Goal: Transaction & Acquisition: Subscribe to service/newsletter

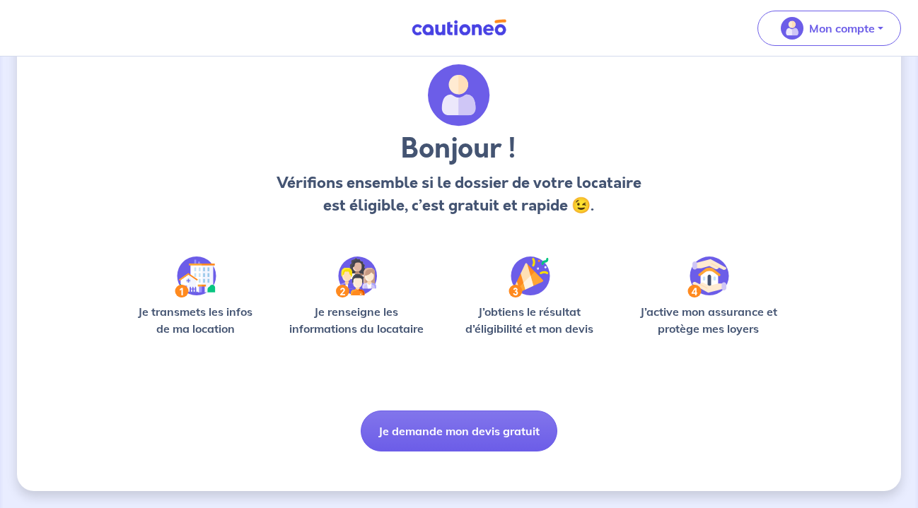
scroll to position [60, 0]
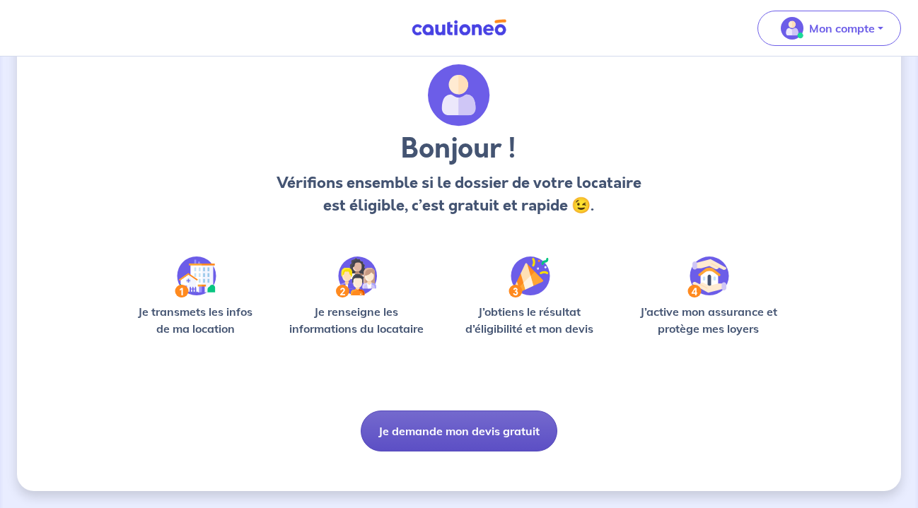
click at [450, 437] on button "Je demande mon devis gratuit" at bounding box center [459, 431] width 197 height 41
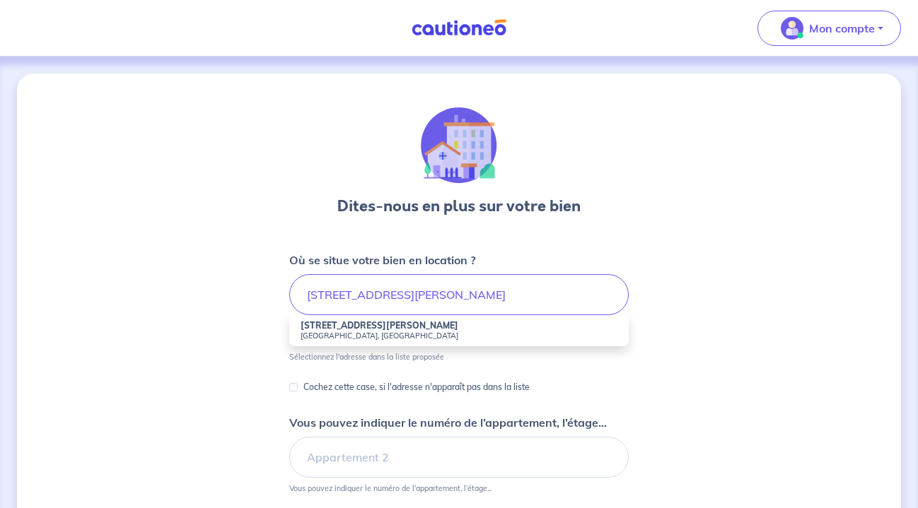
drag, startPoint x: 346, startPoint y: 308, endPoint x: 344, endPoint y: 336, distance: 28.3
click at [344, 336] on small "Izel-lès-Équerchin, France" at bounding box center [459, 336] width 317 height 10
type input "9 Rue Emile Zola, Izel-lès-Équerchin, France"
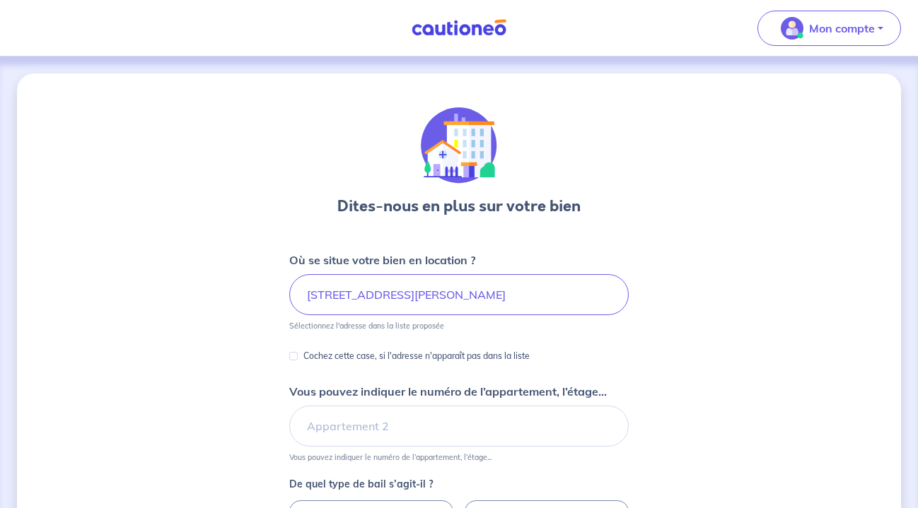
click at [354, 333] on form "Où se situe votre bien en location ? 9 Rue Emile Zola, Izel-lès-Équerchin, Fran…" at bounding box center [458, 513] width 339 height 523
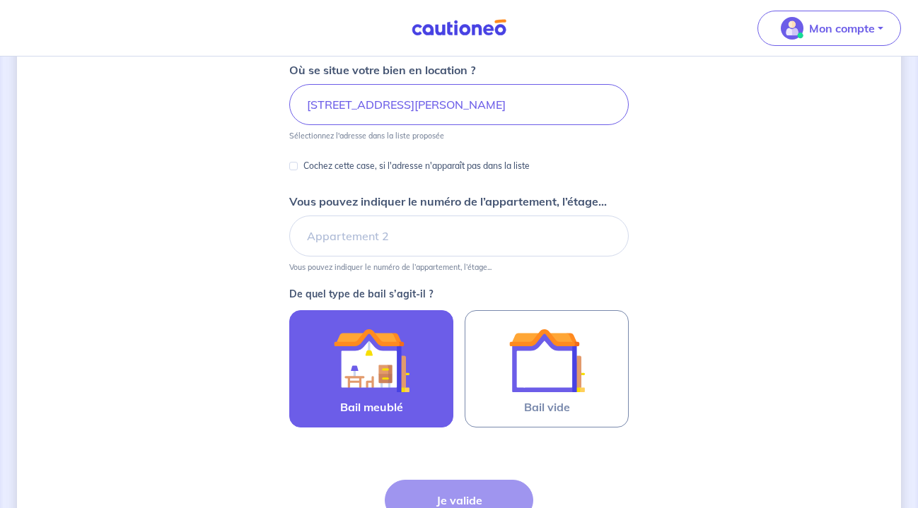
scroll to position [192, 0]
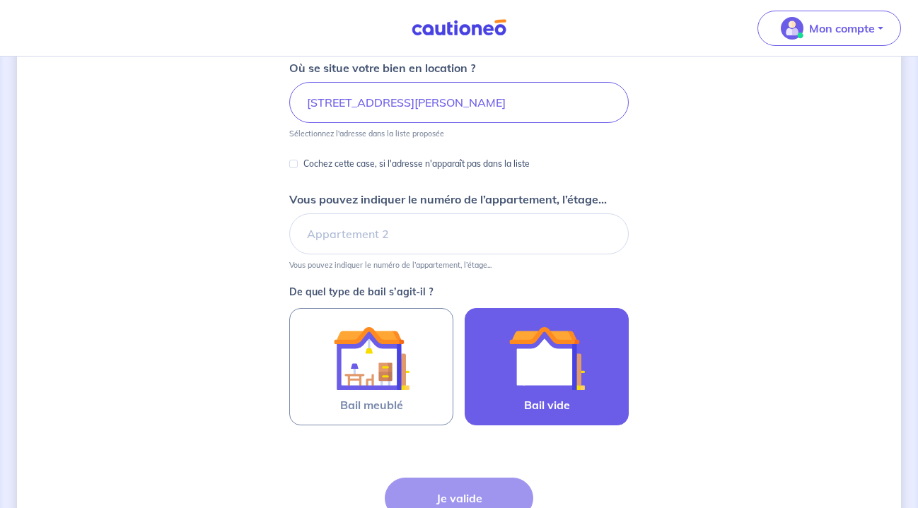
click at [544, 374] on img at bounding box center [546, 358] width 76 height 76
click at [0, 0] on input "Bail vide" at bounding box center [0, 0] width 0 height 0
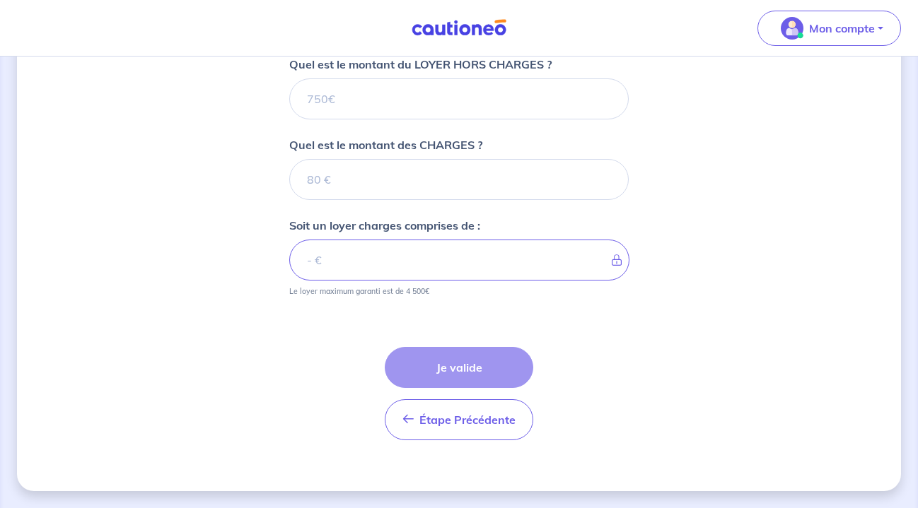
scroll to position [582, 0]
click at [457, 107] on input "Quel est le montant du LOYER HORS CHARGES ?" at bounding box center [458, 98] width 339 height 41
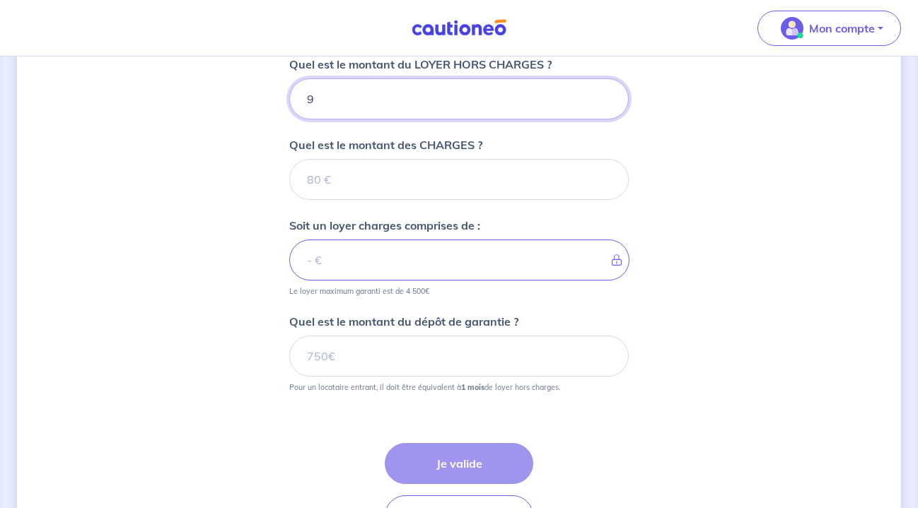
type input "92"
type input "920"
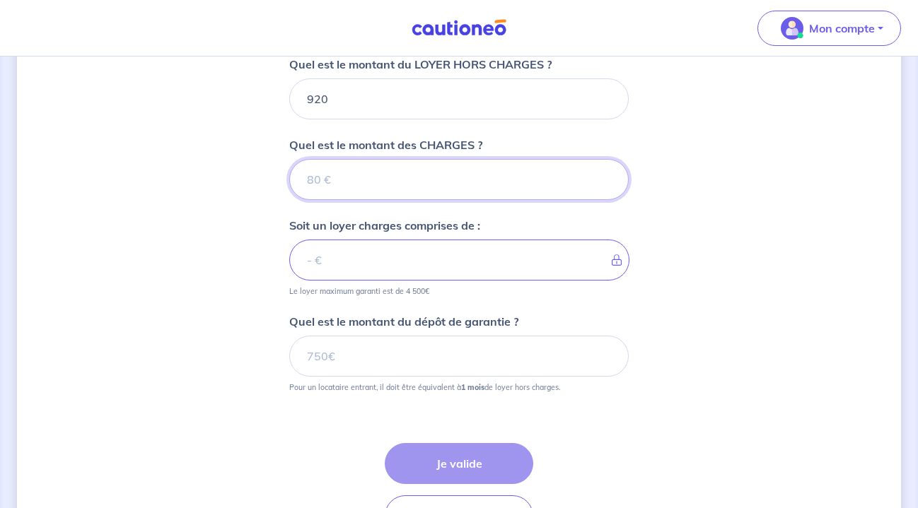
click at [431, 192] on input "Quel est le montant des CHARGES ?" at bounding box center [458, 179] width 339 height 41
type input "70"
type input "990"
type input "70"
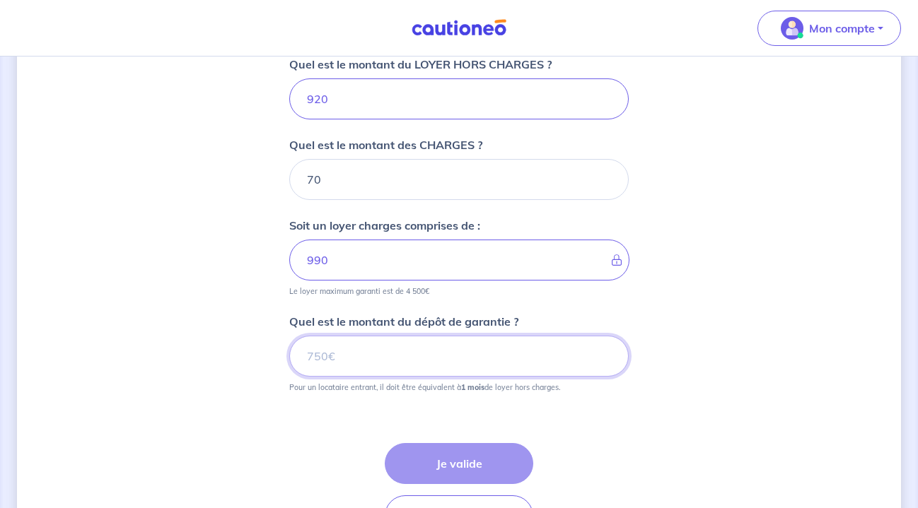
click at [421, 351] on input "Quel est le montant du dépôt de garantie ?" at bounding box center [458, 356] width 339 height 41
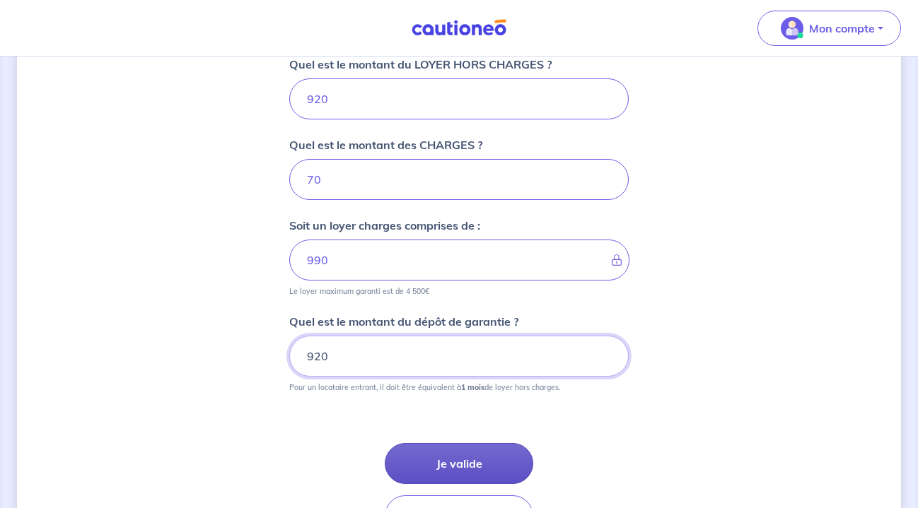
type input "920"
click at [441, 455] on button "Je valide" at bounding box center [459, 463] width 148 height 41
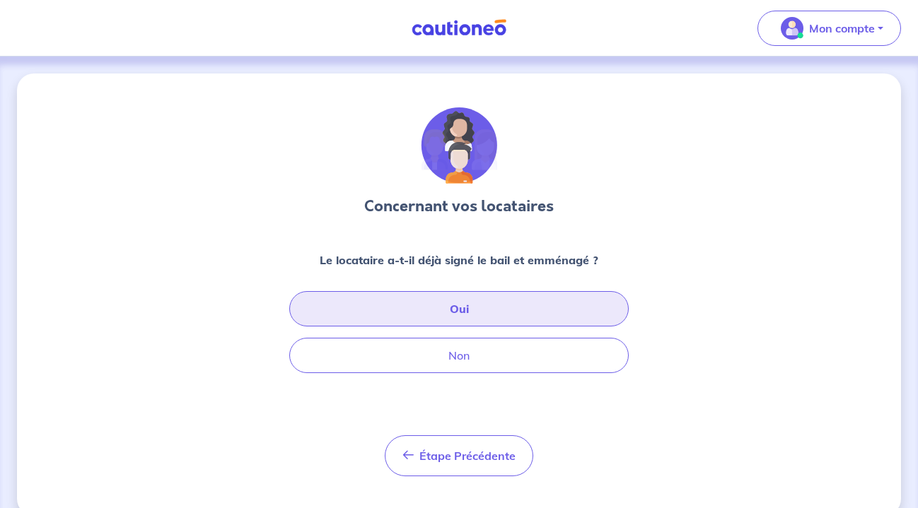
click at [465, 312] on button "Oui" at bounding box center [458, 308] width 339 height 35
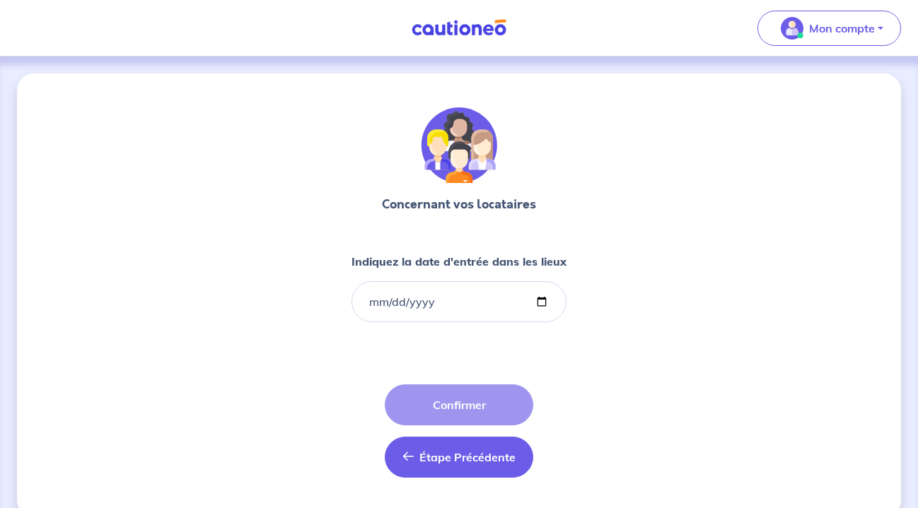
click at [431, 450] on span "Étape Précédente" at bounding box center [467, 457] width 96 height 14
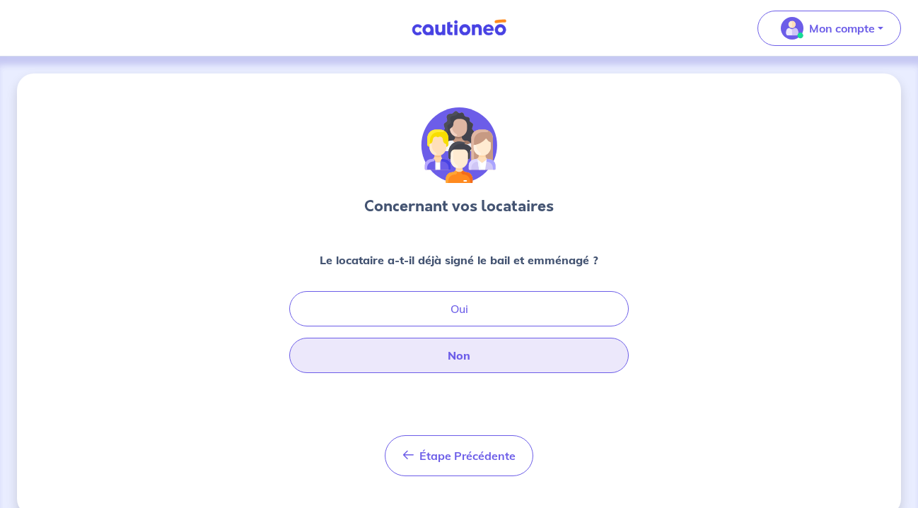
click at [462, 355] on button "Non" at bounding box center [458, 355] width 339 height 35
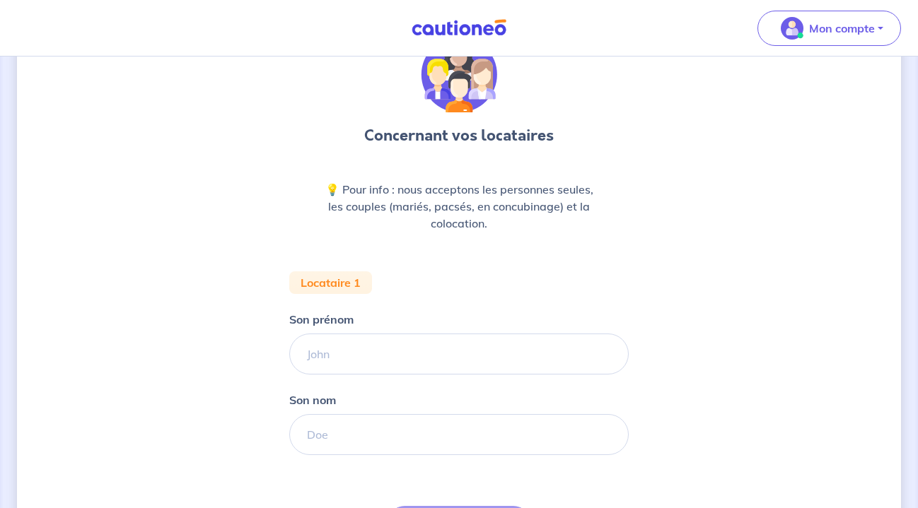
scroll to position [72, 0]
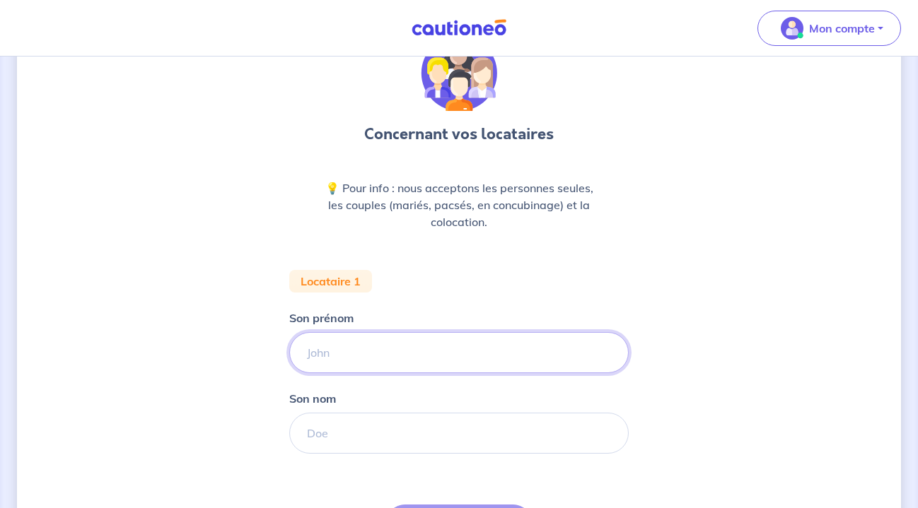
click at [462, 355] on input "Son prénom" at bounding box center [458, 352] width 339 height 41
type input "[PERSON_NAME]"
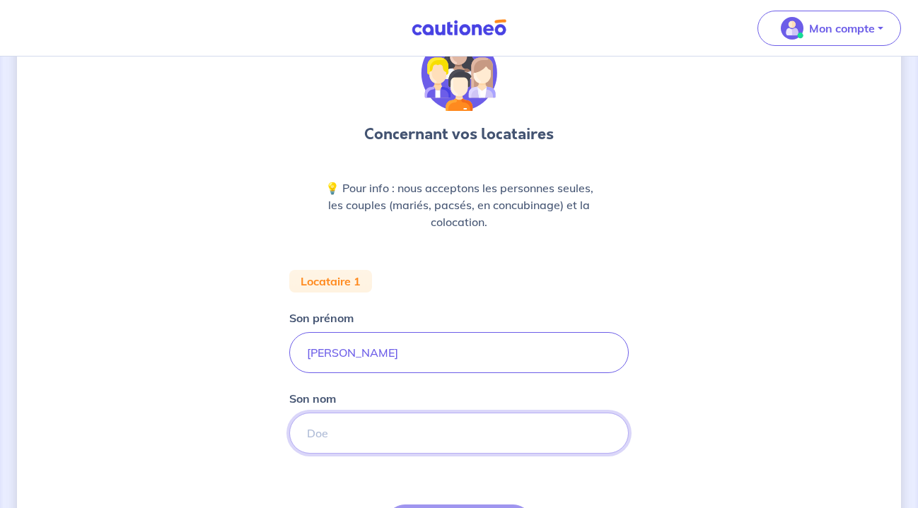
click at [413, 421] on input "Son nom" at bounding box center [458, 433] width 339 height 41
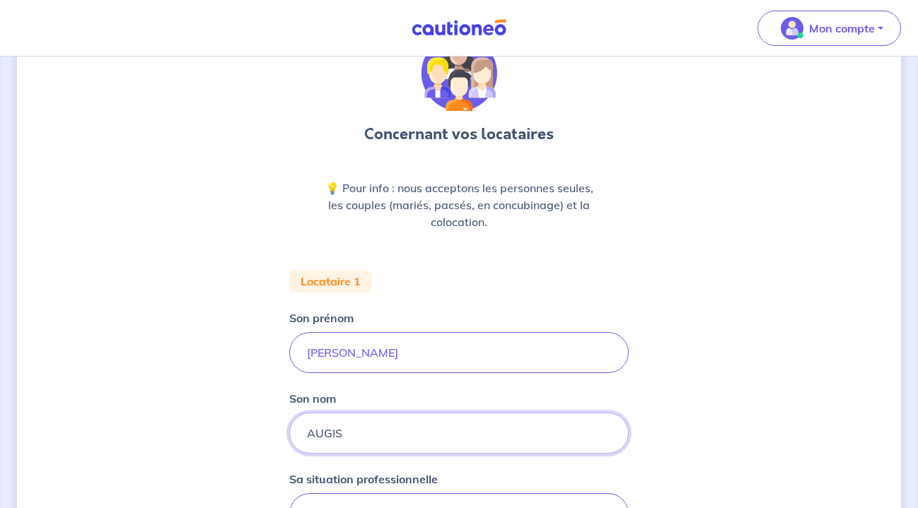
type input "AUGIS"
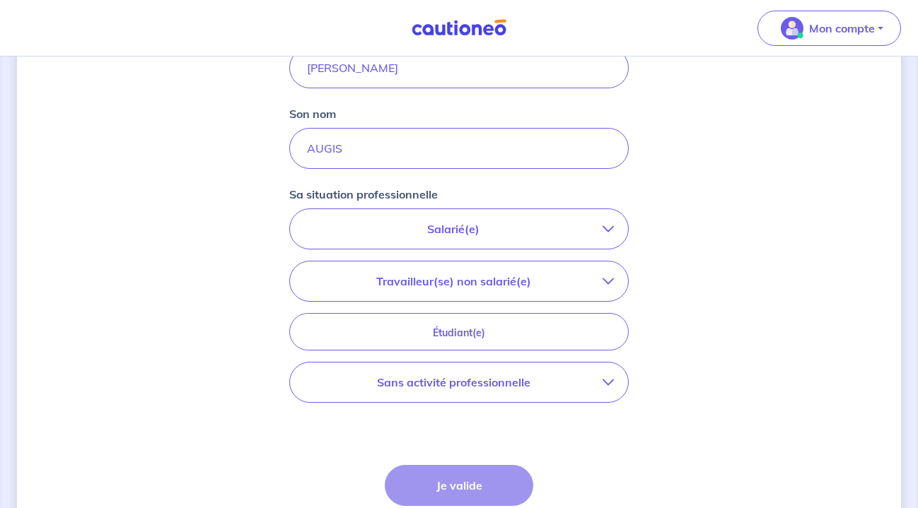
scroll to position [358, 0]
click at [484, 378] on p "Sans activité professionnelle" at bounding box center [453, 381] width 298 height 17
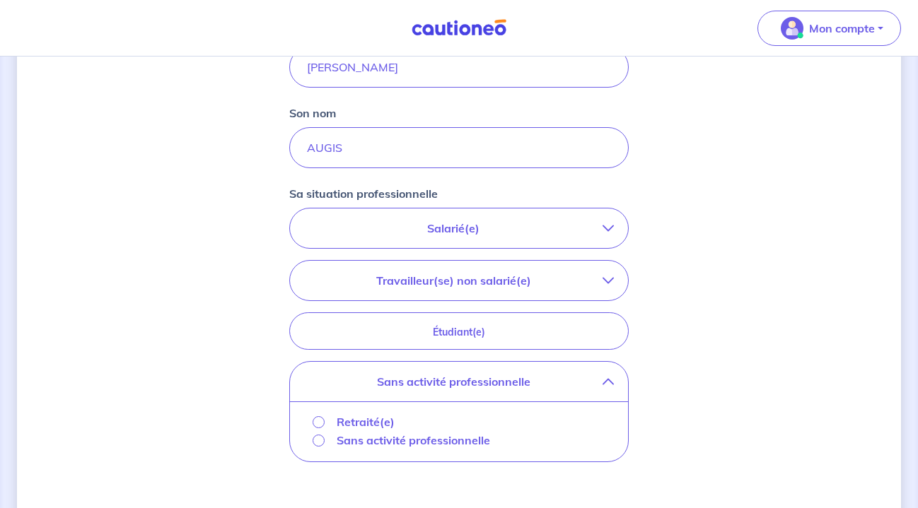
click at [322, 420] on input "Retraité(e)" at bounding box center [319, 422] width 12 height 12
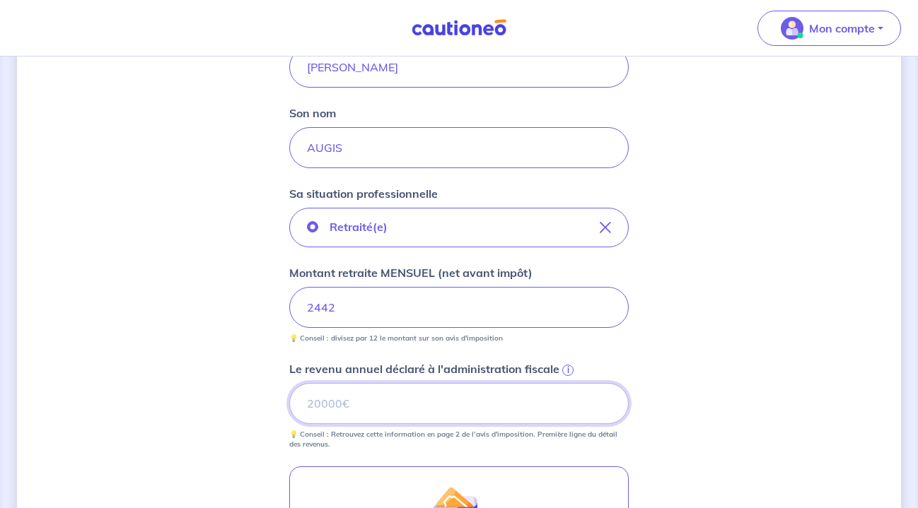
click at [465, 404] on input "Le revenu annuel déclaré à l'administration fiscale i" at bounding box center [458, 403] width 339 height 41
type input "29315"
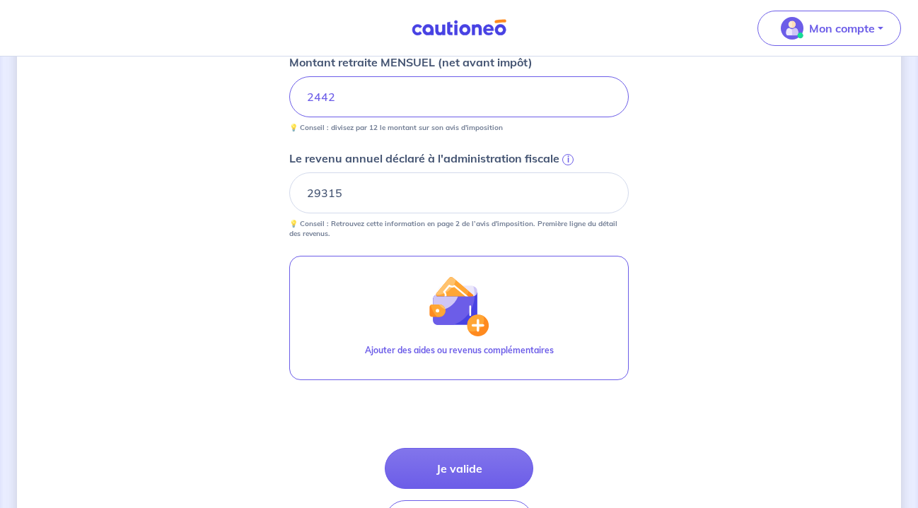
scroll to position [569, 0]
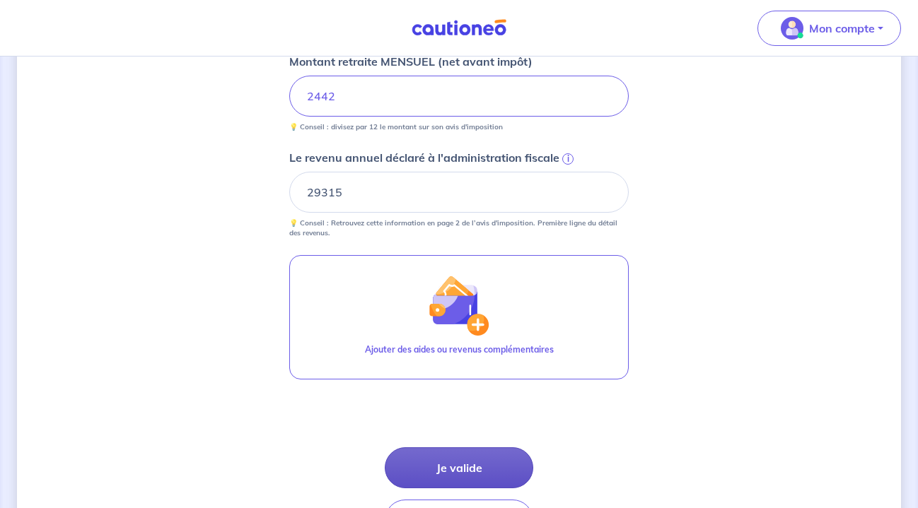
click at [459, 472] on button "Je valide" at bounding box center [459, 468] width 148 height 41
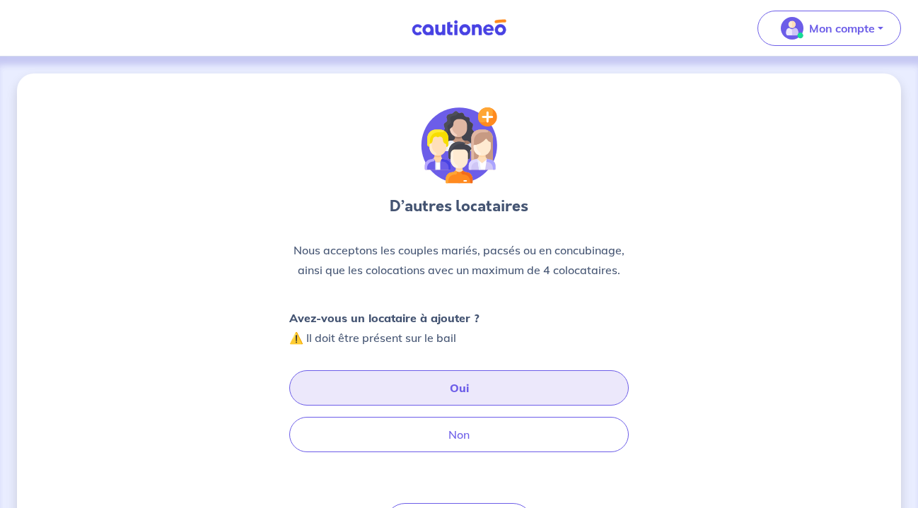
click at [462, 387] on button "Oui" at bounding box center [458, 388] width 339 height 35
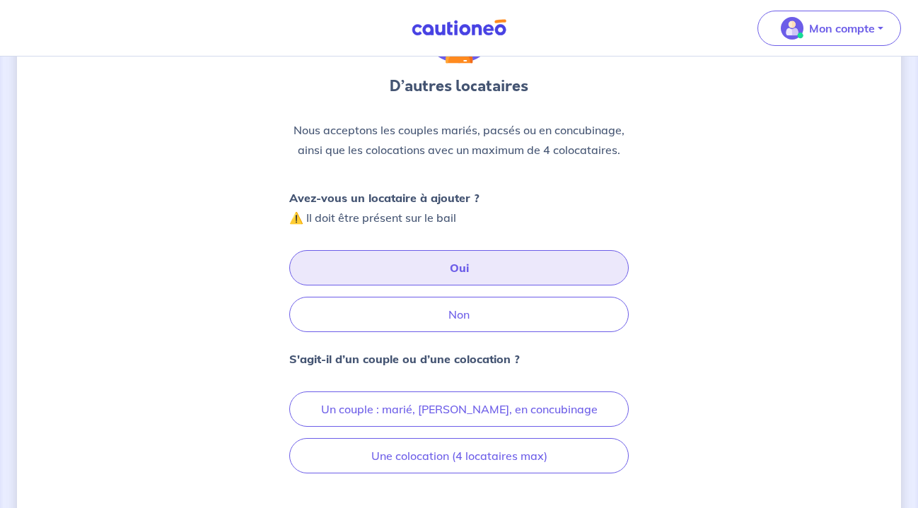
scroll to position [122, 0]
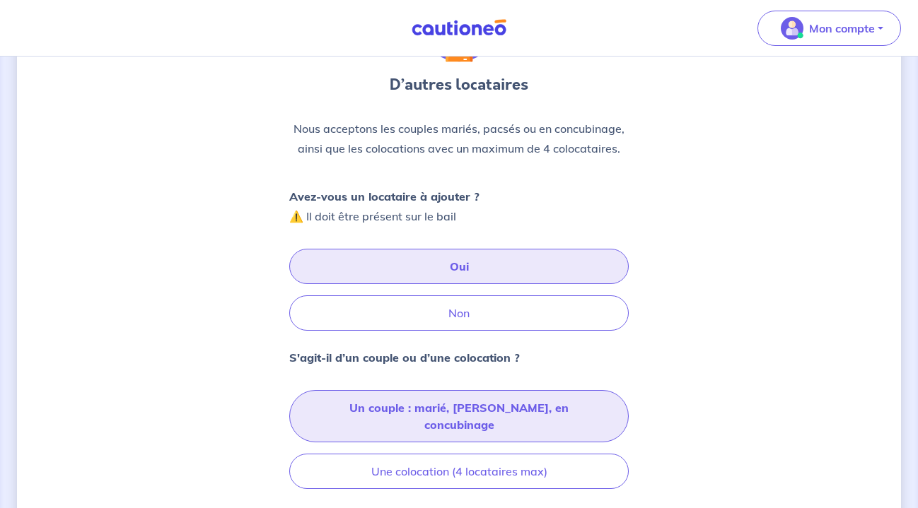
click at [462, 409] on button "Un couple : marié, pacsé, en concubinage" at bounding box center [458, 416] width 339 height 52
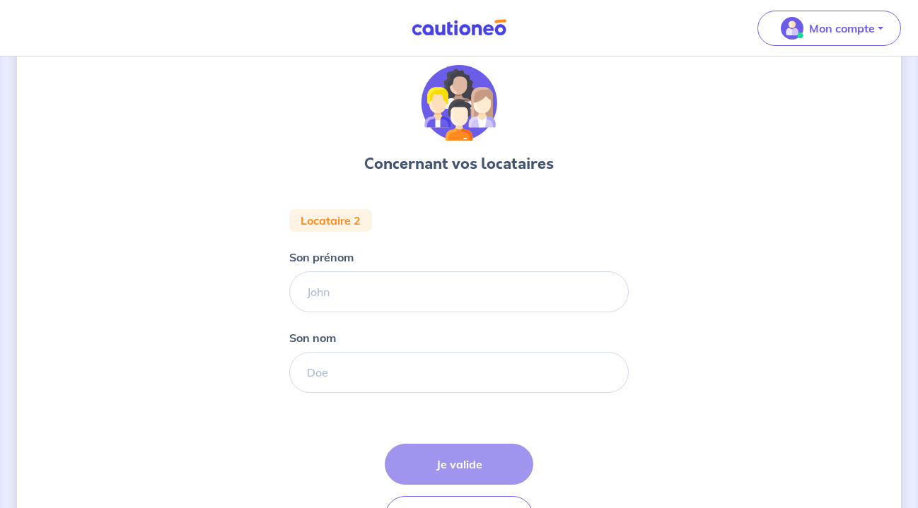
scroll to position [48, 0]
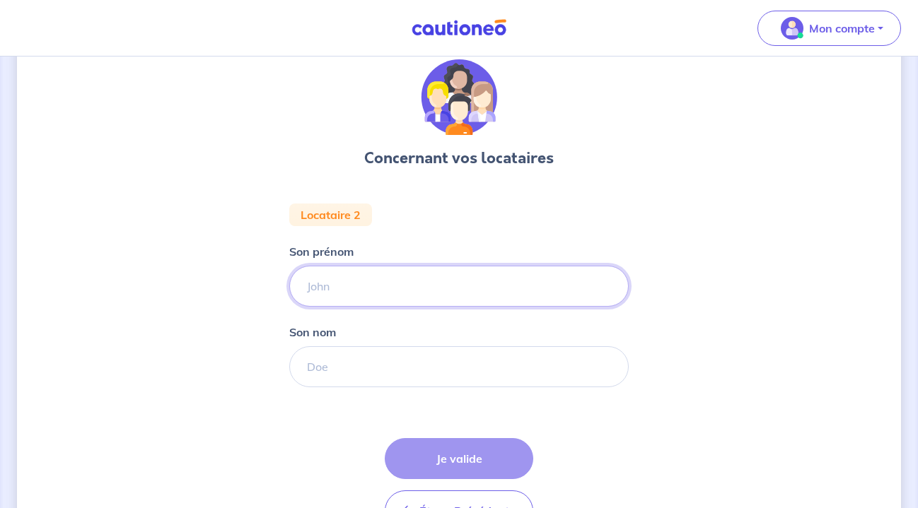
click at [462, 292] on input "Son prénom" at bounding box center [458, 286] width 339 height 41
type input "[PERSON_NAME]"
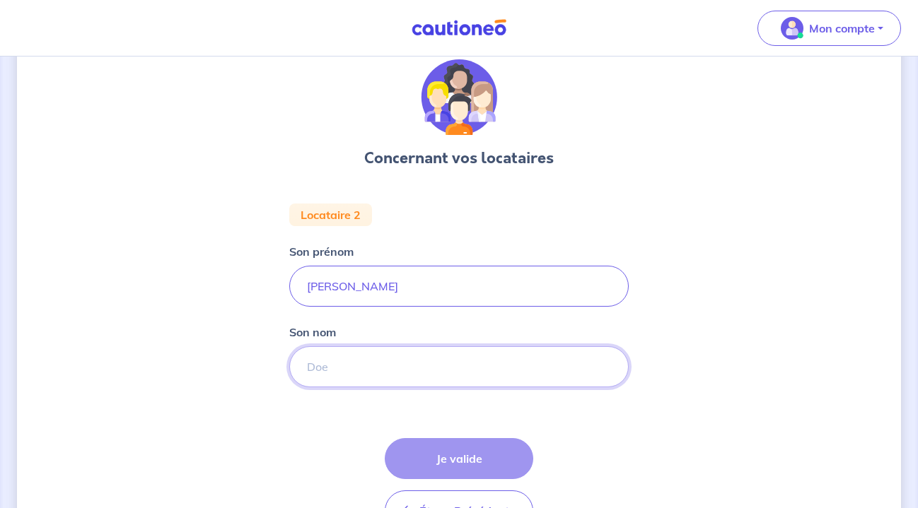
click at [424, 361] on input "Son nom" at bounding box center [458, 366] width 339 height 41
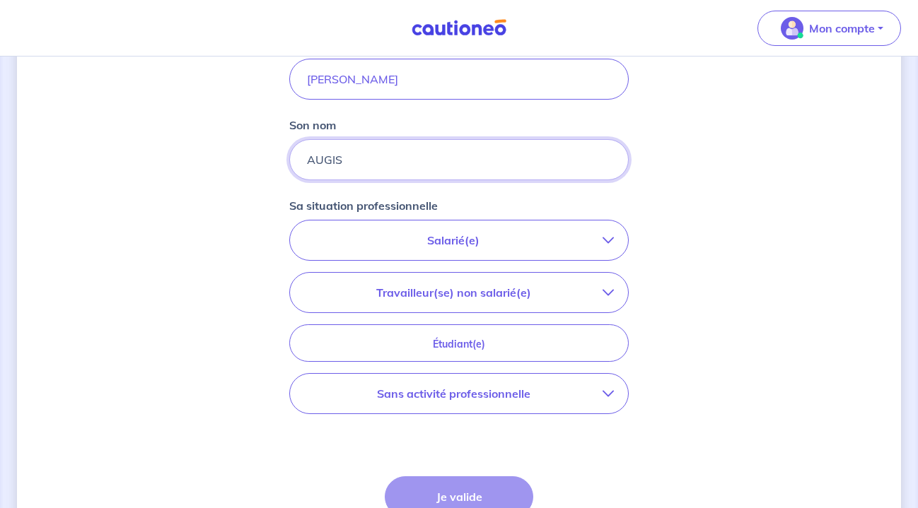
scroll to position [262, 0]
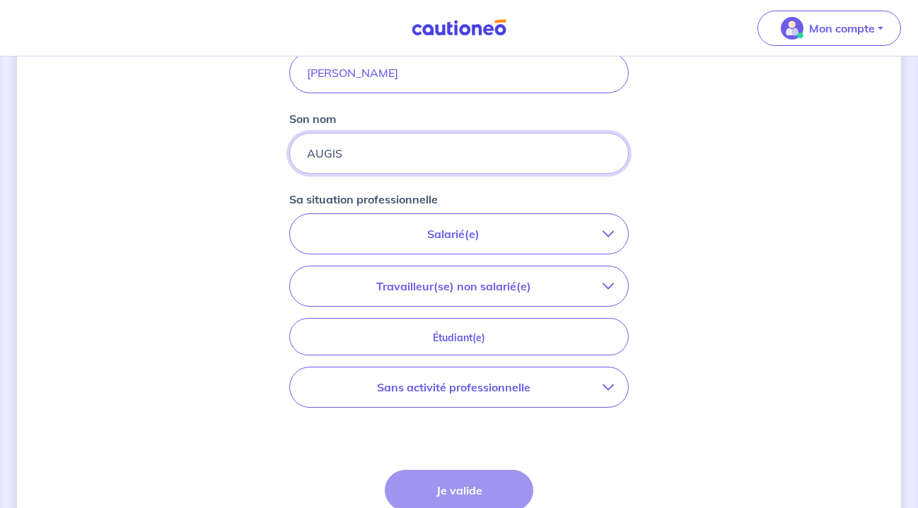
type input "AUGIS"
click at [544, 387] on p "Sans activité professionnelle" at bounding box center [453, 387] width 298 height 17
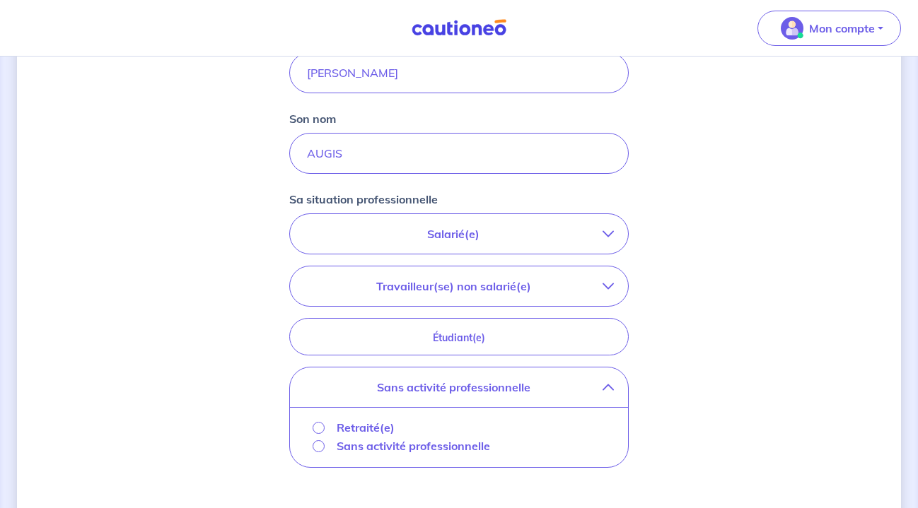
click at [316, 427] on input "Retraité(e)" at bounding box center [319, 428] width 12 height 12
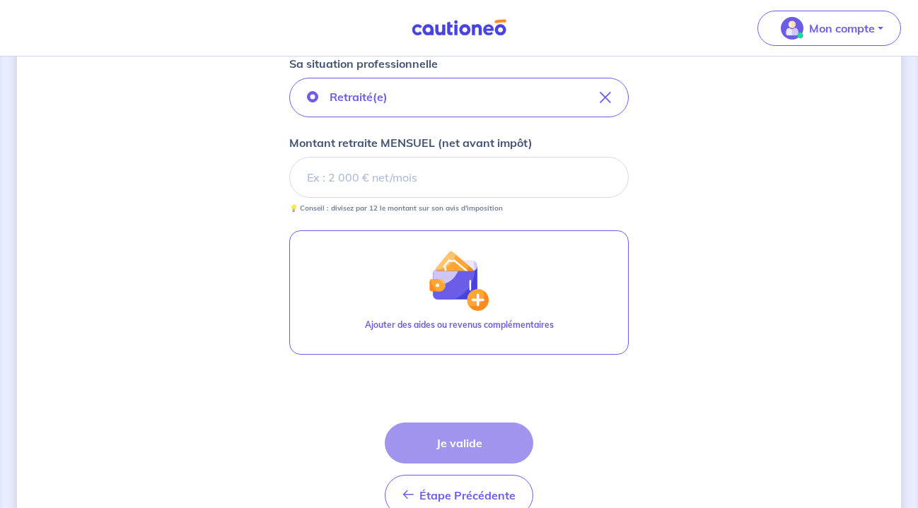
scroll to position [426, 0]
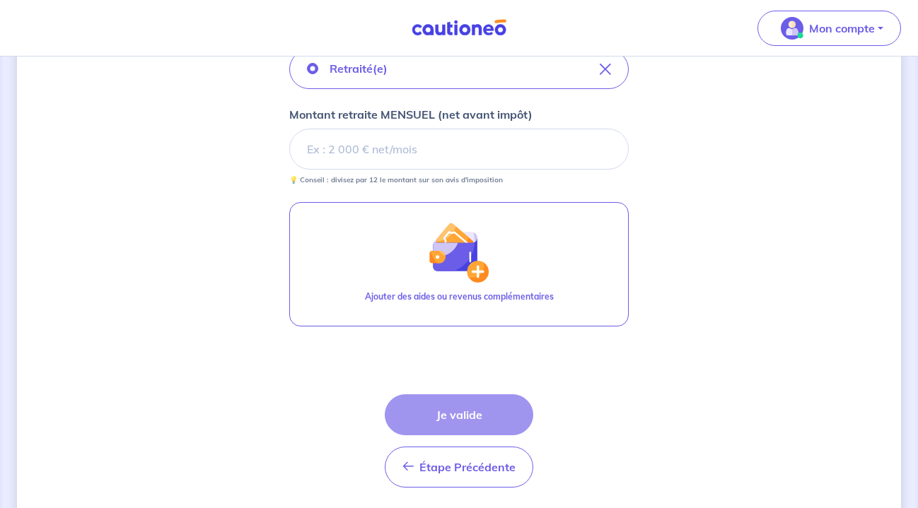
click at [534, 161] on input "Montant retraite MENSUEL (net avant impôt)" at bounding box center [458, 149] width 339 height 41
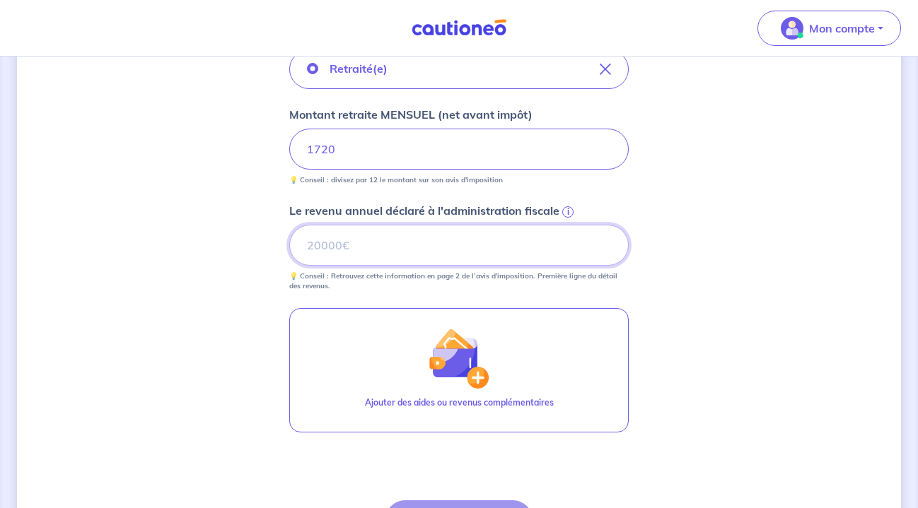
click at [454, 238] on input "Le revenu annuel déclaré à l'administration fiscale i" at bounding box center [458, 245] width 339 height 41
type input "20650"
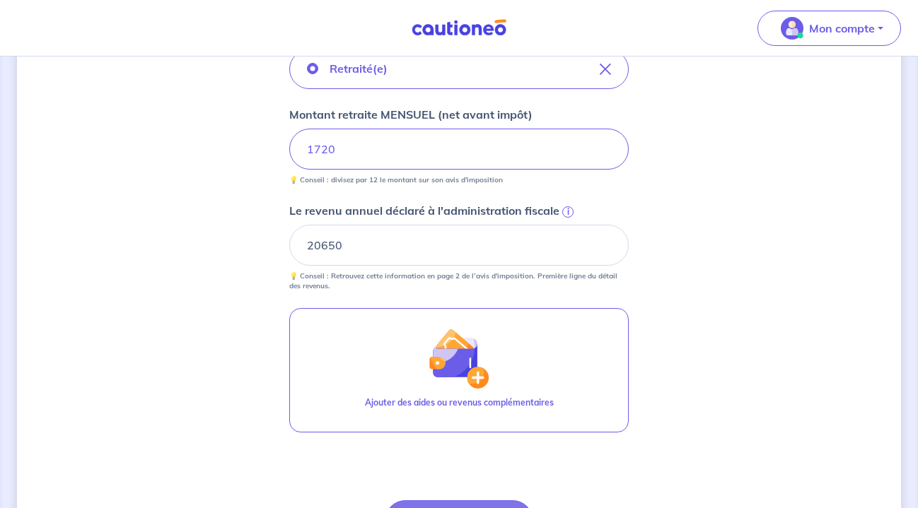
click at [686, 351] on div "Concernant vos locataires Locataire 2 Son prénom NADINE Son nom AUGIS Sa situat…" at bounding box center [459, 146] width 884 height 997
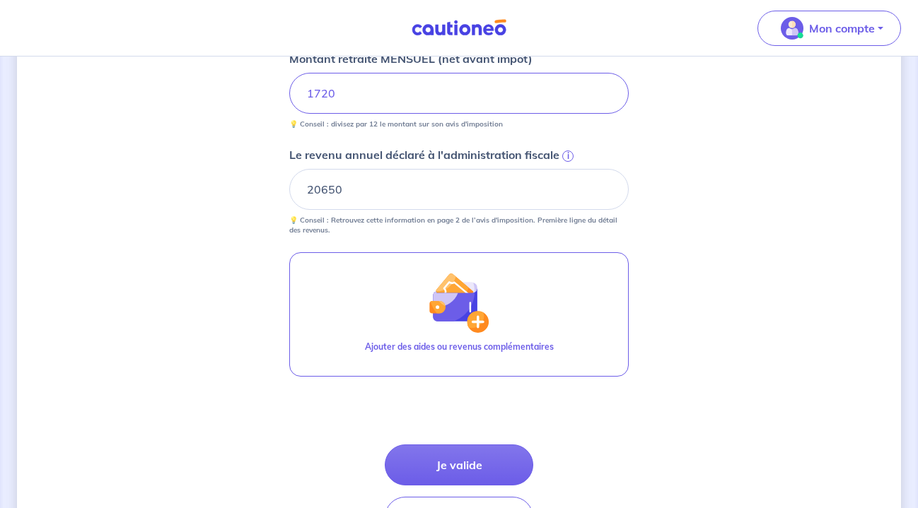
scroll to position [482, 0]
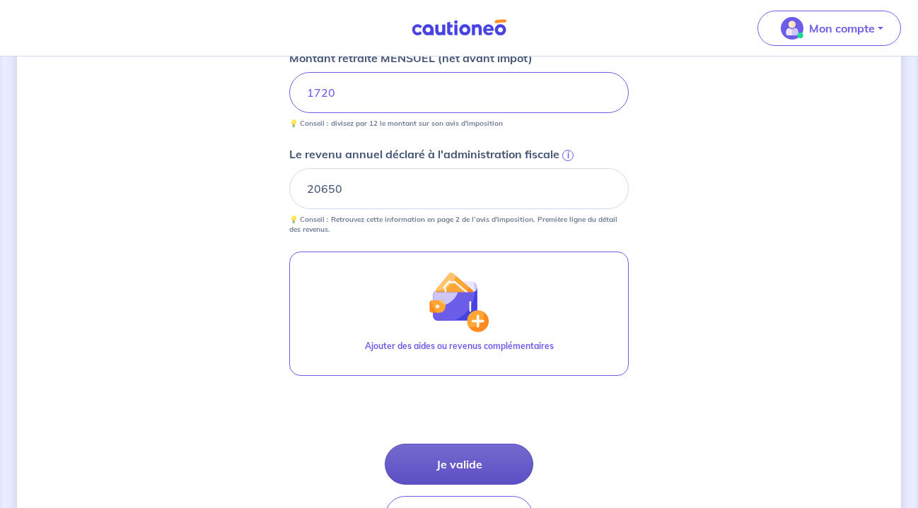
click at [472, 460] on button "Je valide" at bounding box center [459, 464] width 148 height 41
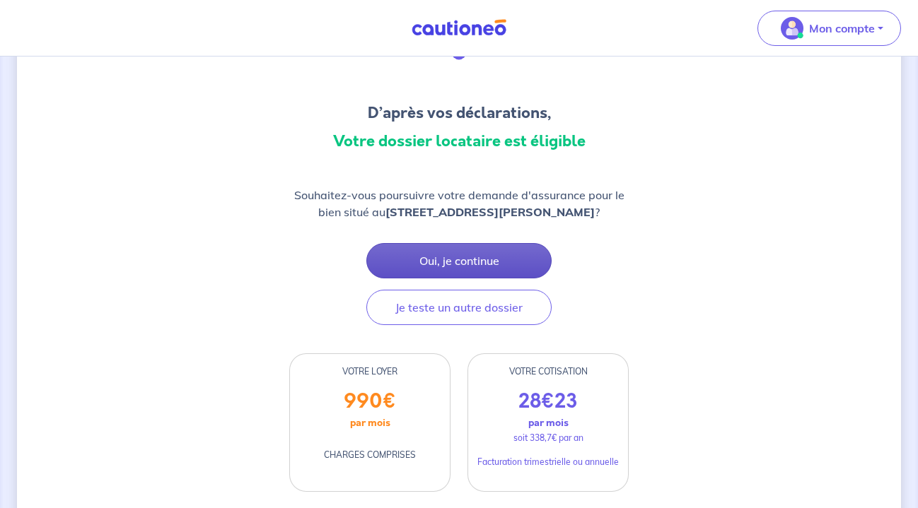
scroll to position [95, 0]
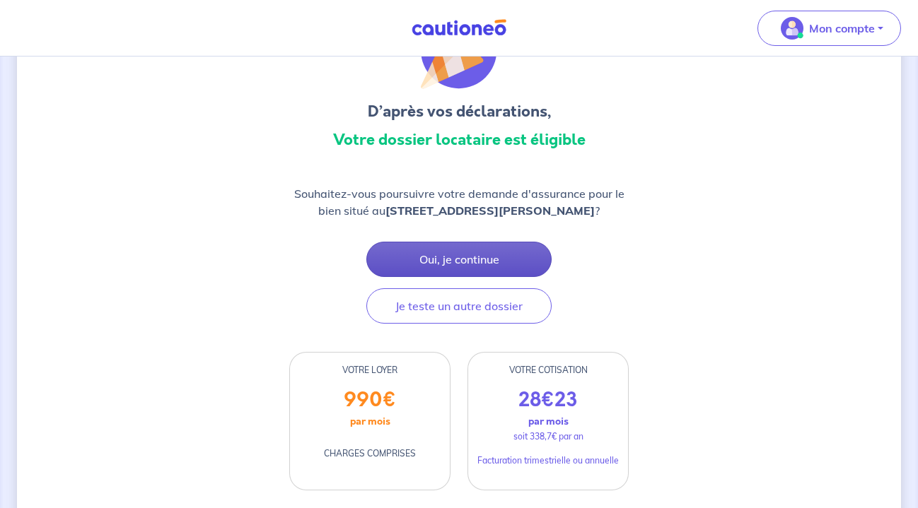
click at [484, 254] on button "Oui, je continue" at bounding box center [458, 259] width 185 height 35
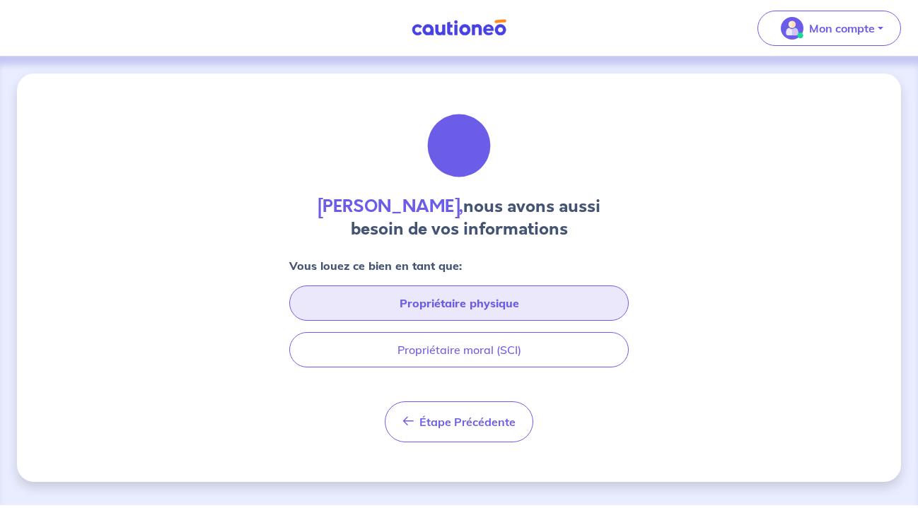
click at [479, 296] on button "Propriétaire physique" at bounding box center [458, 303] width 339 height 35
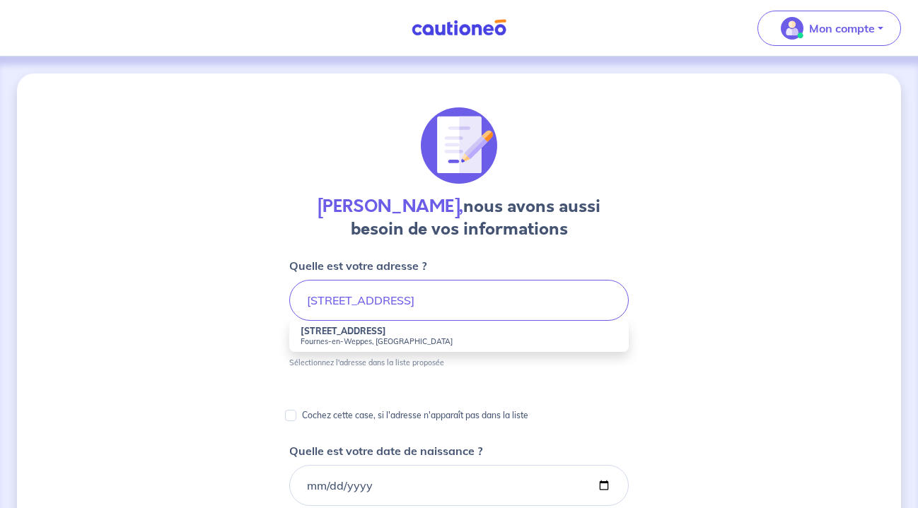
click at [414, 336] on li "245 Rue la jeunesse Fournes-en-Weppes, France" at bounding box center [458, 336] width 339 height 31
type input "245 Rue la jeunesse, Fournes-en-Weppes, France"
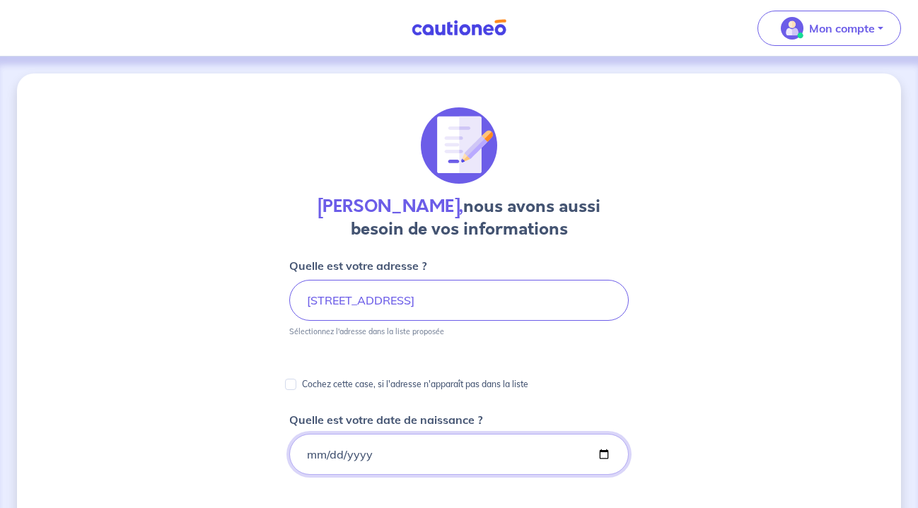
click at [308, 451] on input "Quelle est votre date de naissance ?" at bounding box center [458, 454] width 339 height 41
type input "1987-09-12"
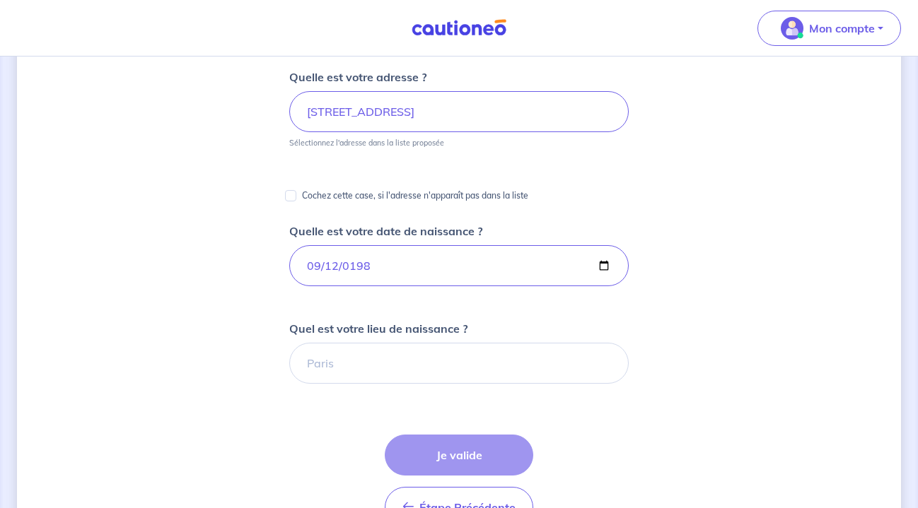
scroll to position [190, 0]
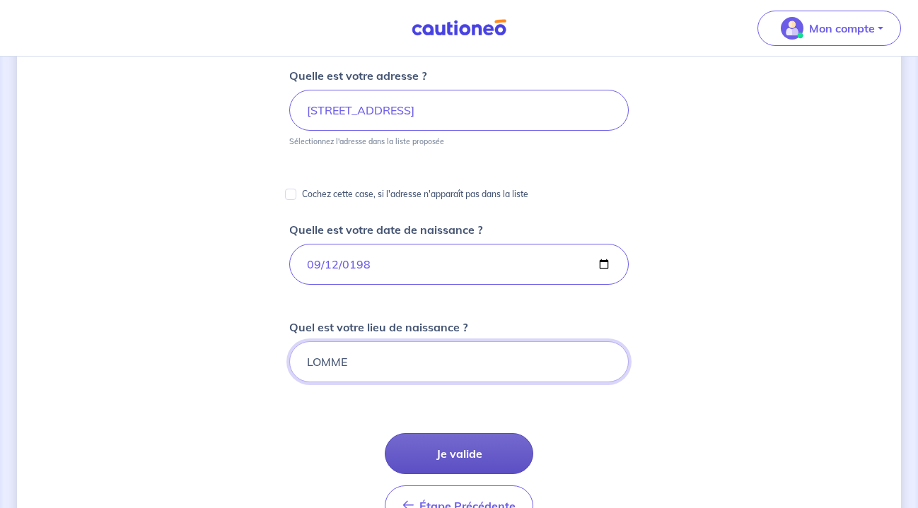
type input "LOMME"
click at [450, 445] on button "Je valide" at bounding box center [459, 453] width 148 height 41
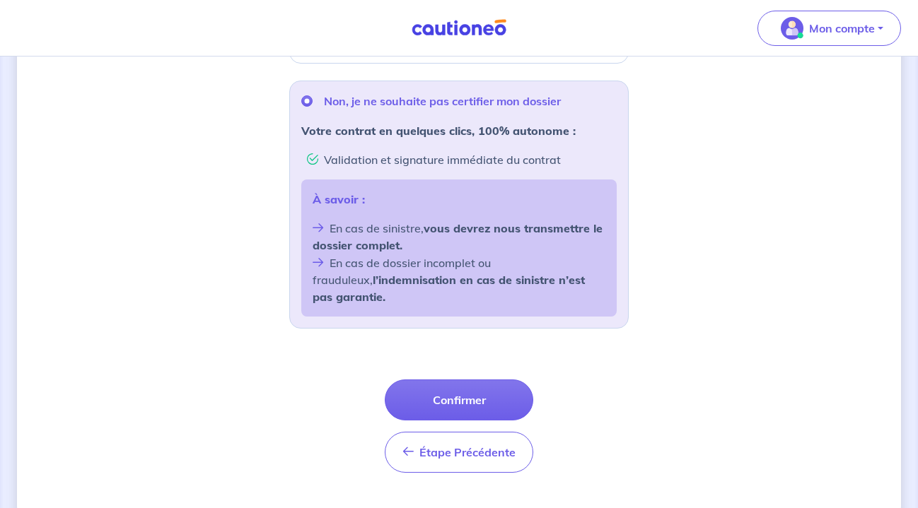
scroll to position [539, 0]
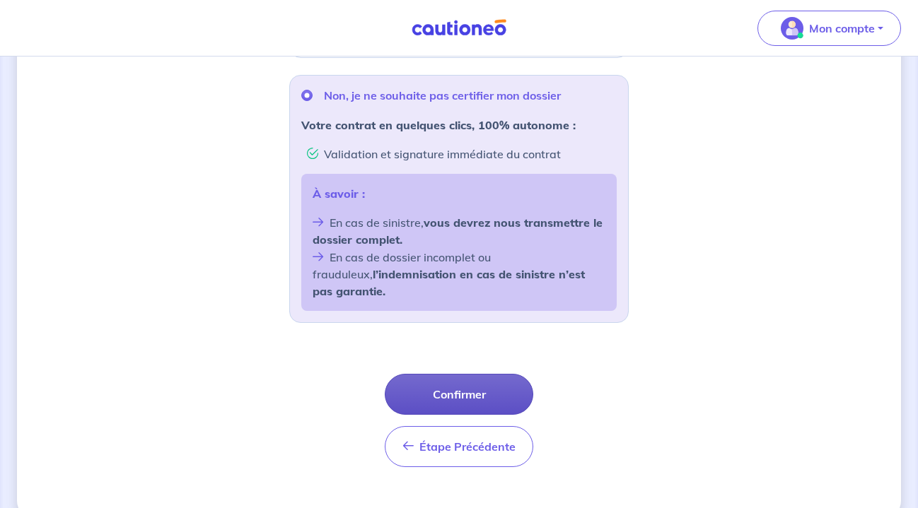
click at [489, 374] on button "Confirmer" at bounding box center [459, 394] width 148 height 41
click at [465, 374] on button "Confirmer" at bounding box center [459, 394] width 148 height 41
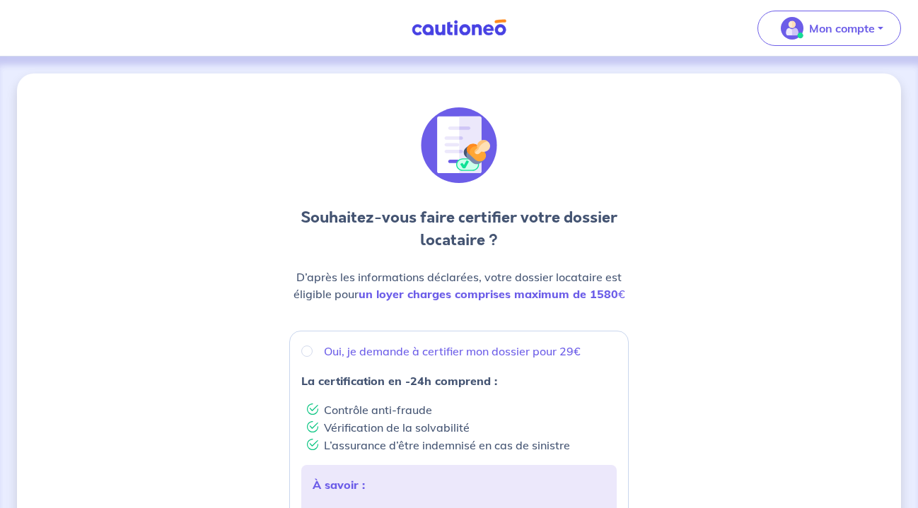
scroll to position [0, 0]
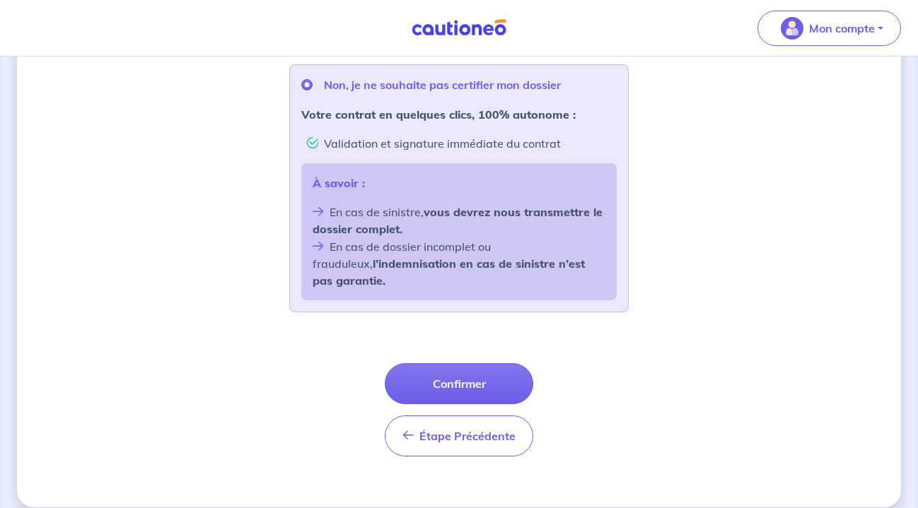
scroll to position [549, 0]
click at [475, 365] on button "Confirmer" at bounding box center [459, 384] width 148 height 41
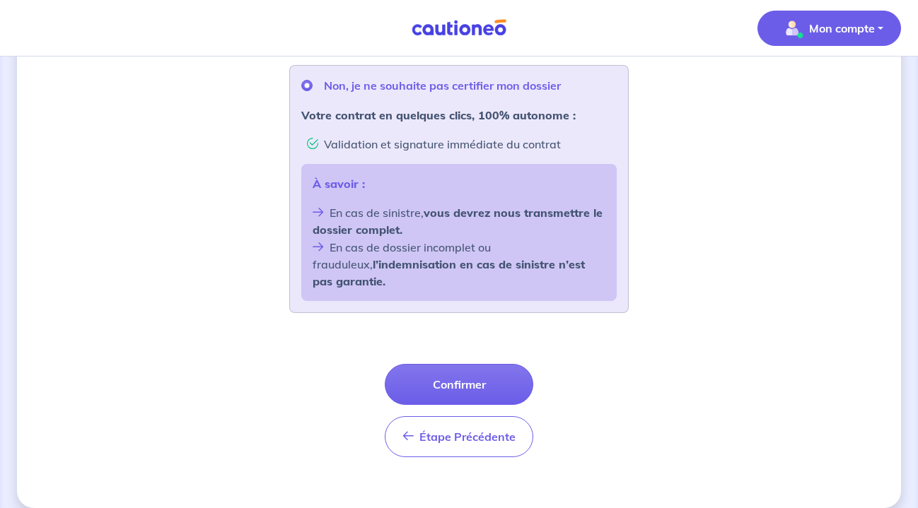
click at [833, 27] on p "Mon compte" at bounding box center [842, 28] width 66 height 17
click at [834, 120] on link "Me déconnecter" at bounding box center [815, 121] width 114 height 23
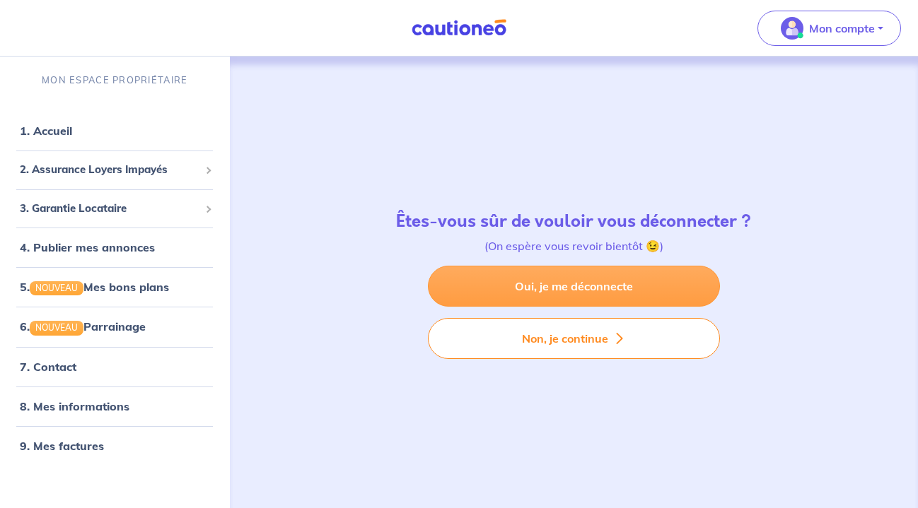
click at [633, 281] on link "Oui, je me déconnecte" at bounding box center [574, 286] width 292 height 41
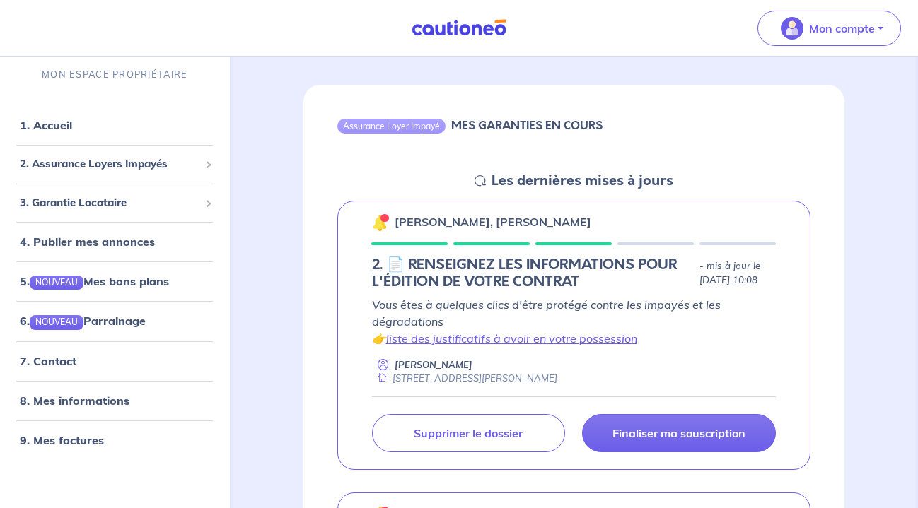
scroll to position [112, 0]
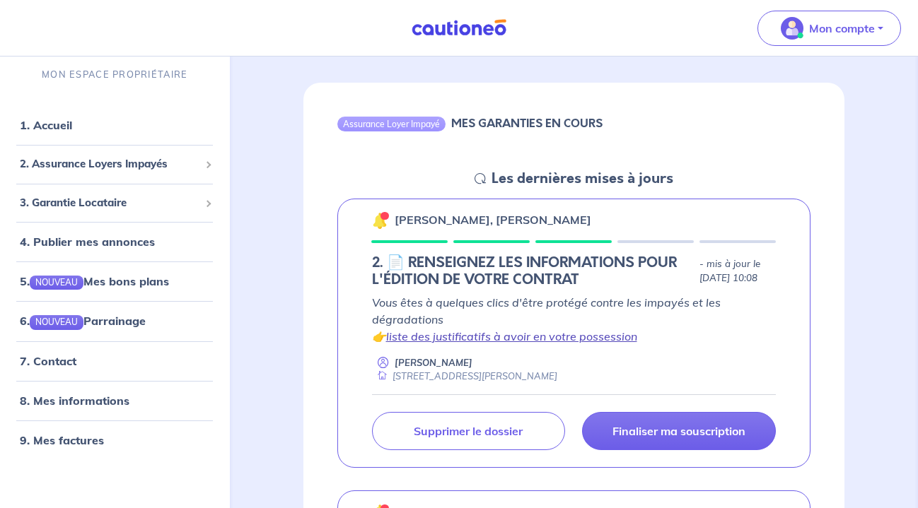
click at [549, 341] on link "liste des justificatifs à avoir en votre possession" at bounding box center [511, 336] width 251 height 14
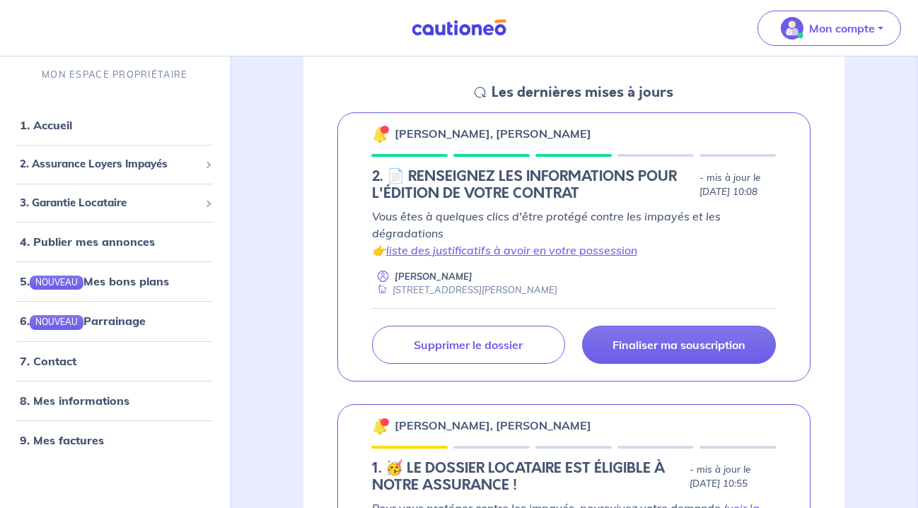
scroll to position [189, 0]
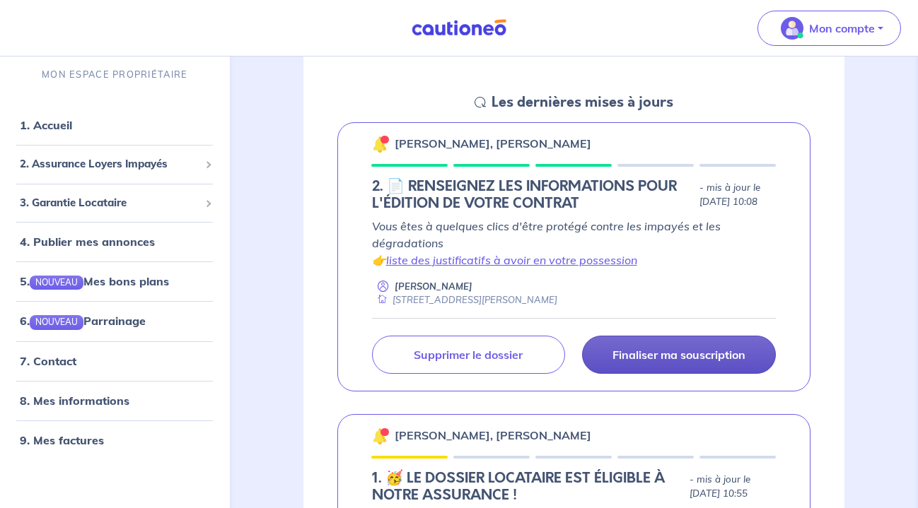
click at [725, 361] on p "Finaliser ma souscription" at bounding box center [678, 355] width 133 height 14
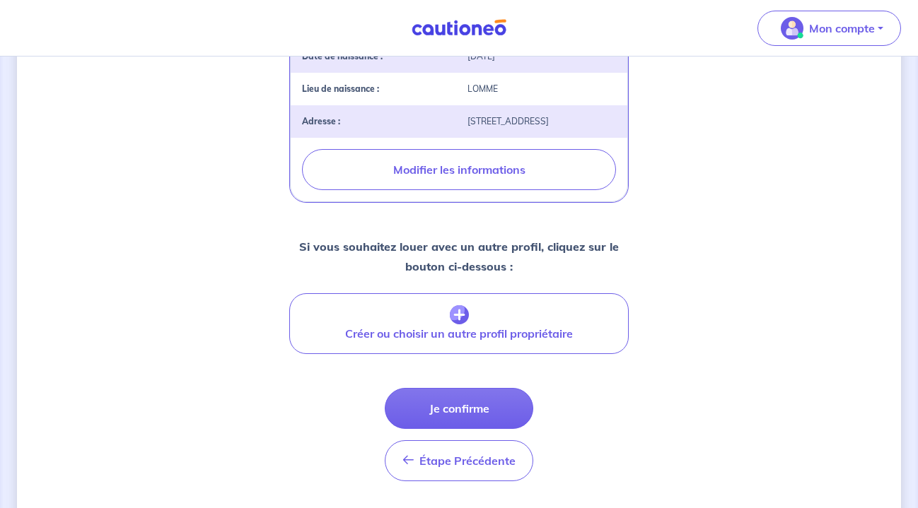
scroll to position [510, 0]
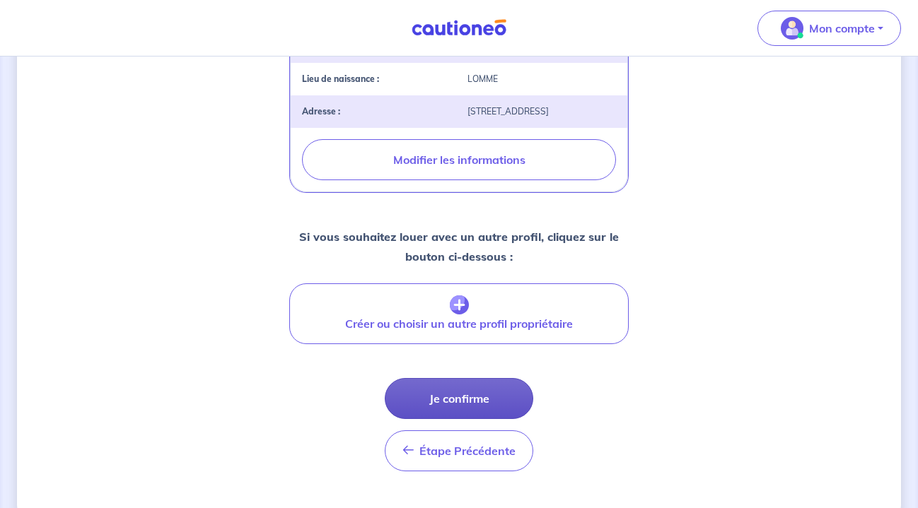
click at [469, 393] on button "Je confirme" at bounding box center [459, 398] width 148 height 41
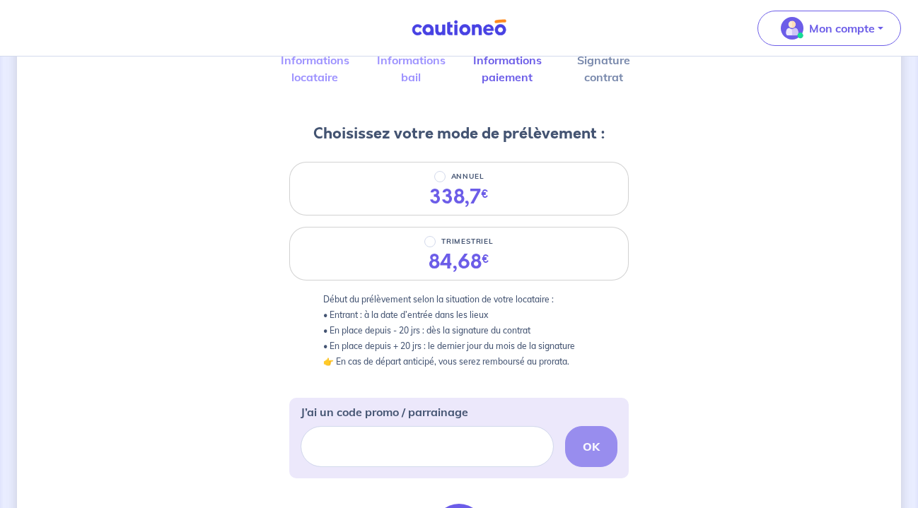
scroll to position [117, 0]
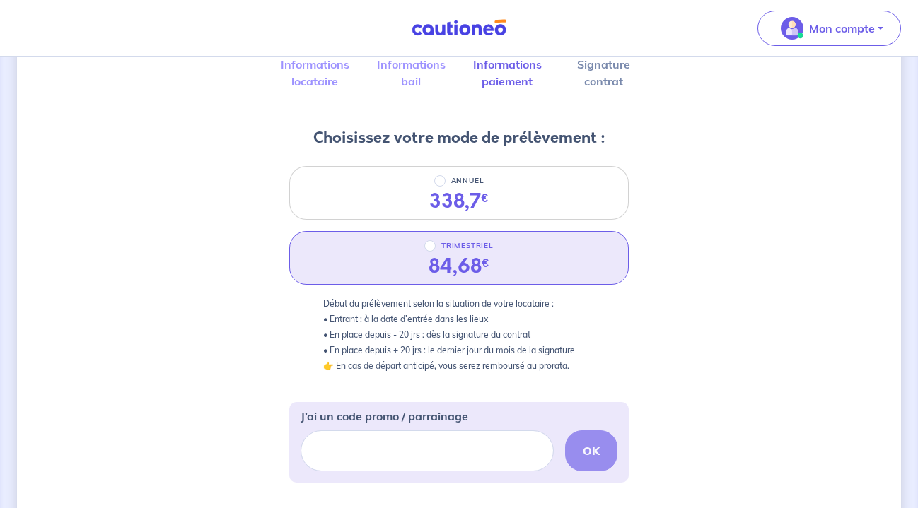
click at [517, 252] on div "TRIMESTRIEL 84,68 €" at bounding box center [458, 258] width 339 height 54
radio input "true"
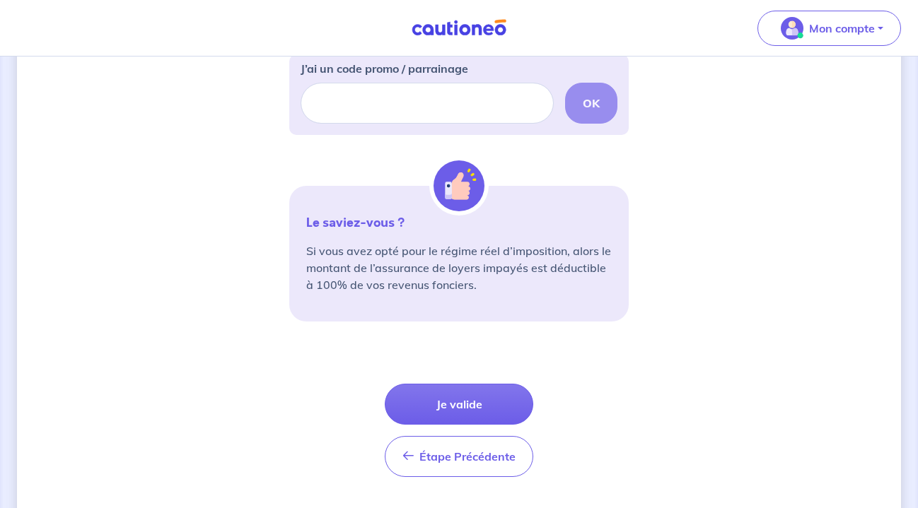
scroll to position [466, 0]
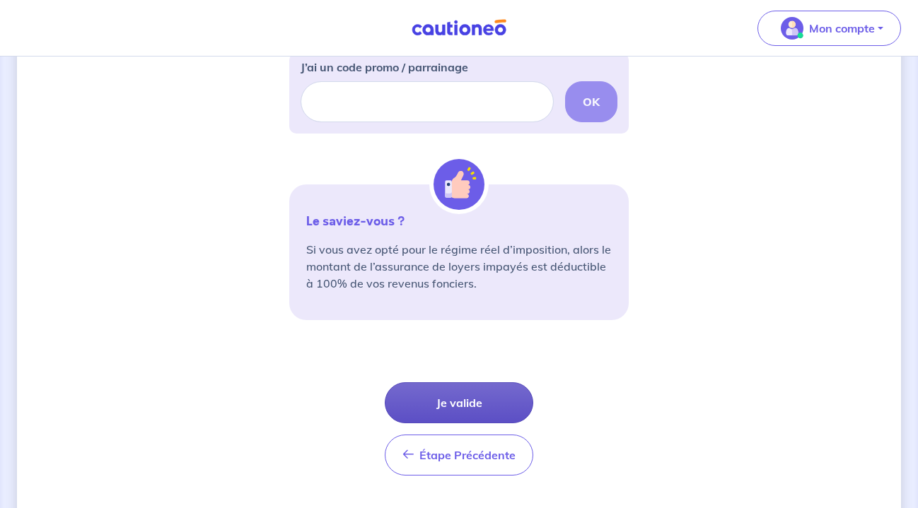
click at [472, 402] on button "Je valide" at bounding box center [459, 403] width 148 height 41
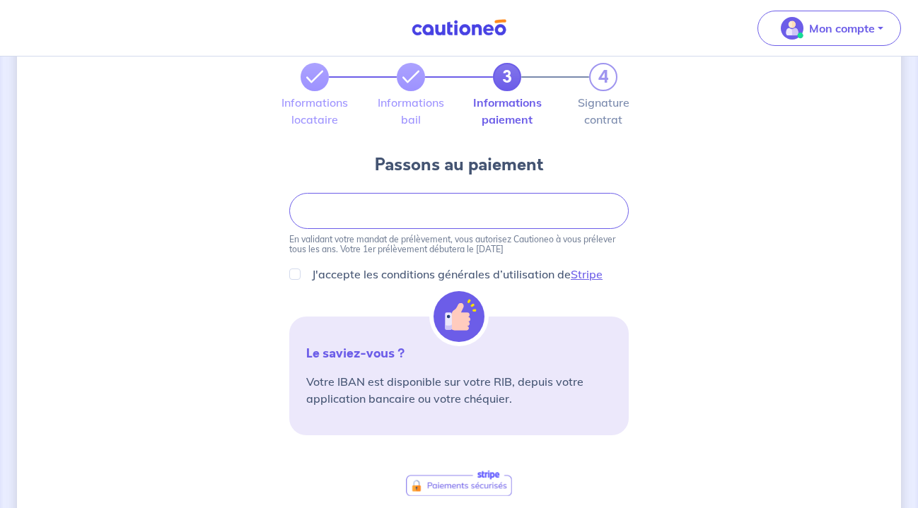
scroll to position [81, 0]
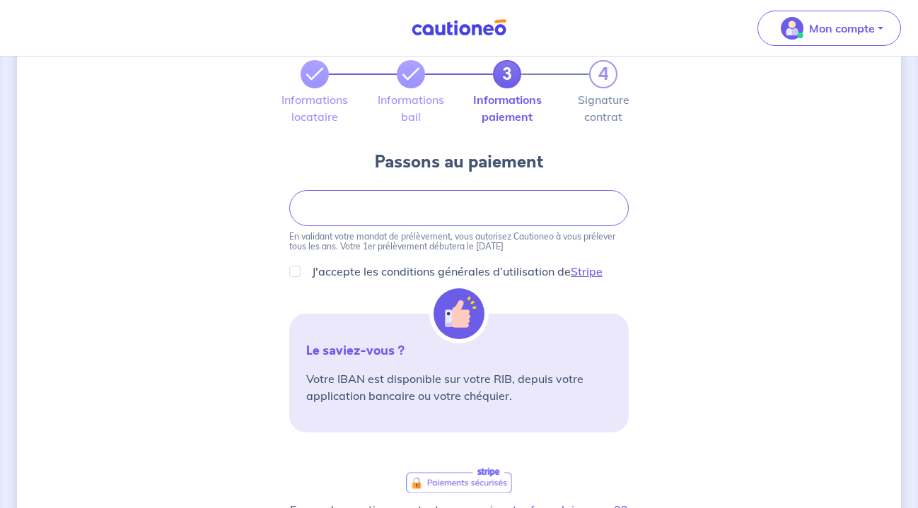
click at [291, 269] on input "J'accepte les conditions générales d’utilisation de Stripe" at bounding box center [294, 271] width 11 height 11
checkbox input "true"
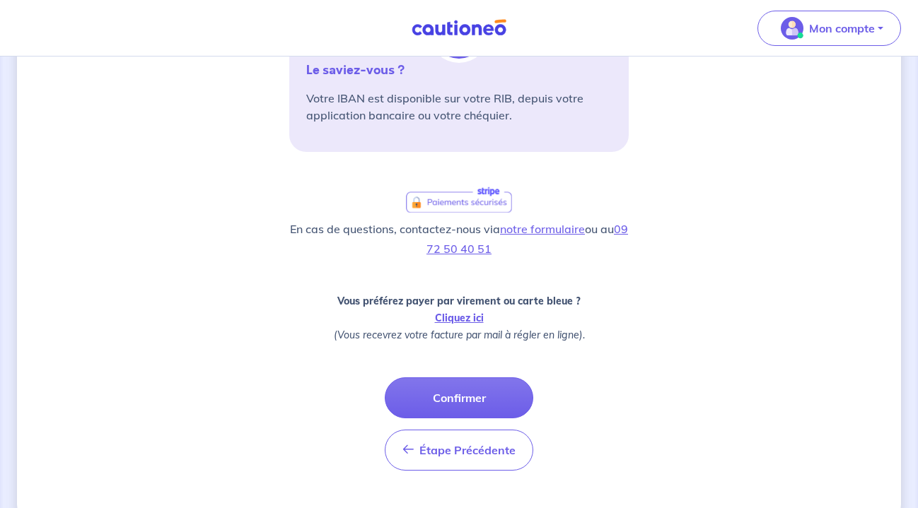
scroll to position [364, 0]
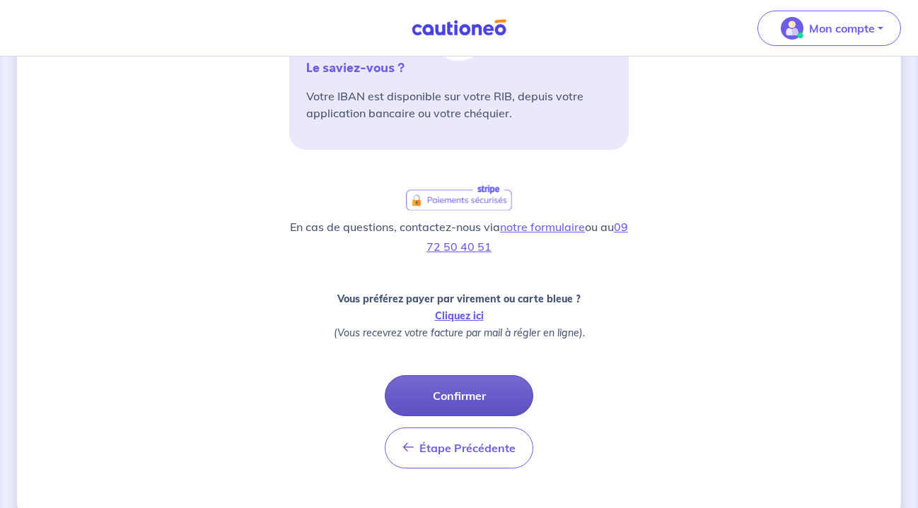
click at [465, 395] on button "Confirmer" at bounding box center [459, 395] width 148 height 41
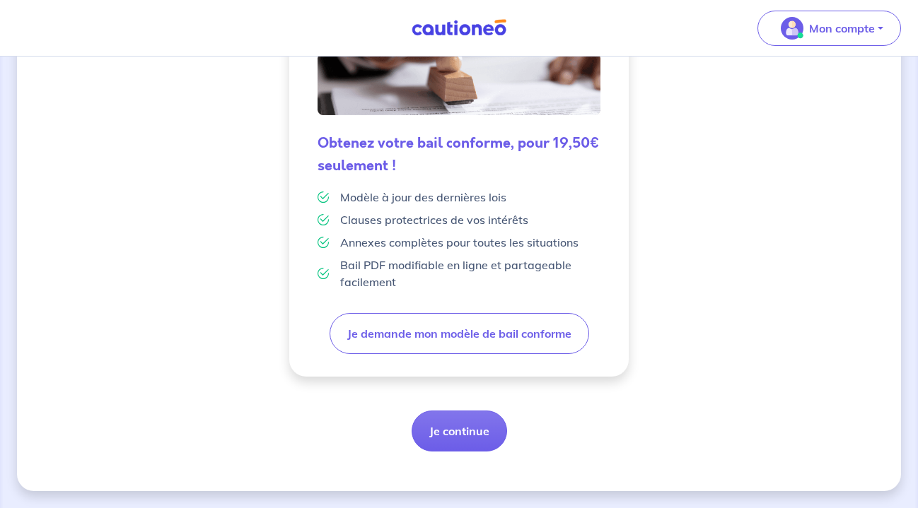
scroll to position [383, 0]
click at [469, 426] on button "Je continue" at bounding box center [459, 431] width 95 height 41
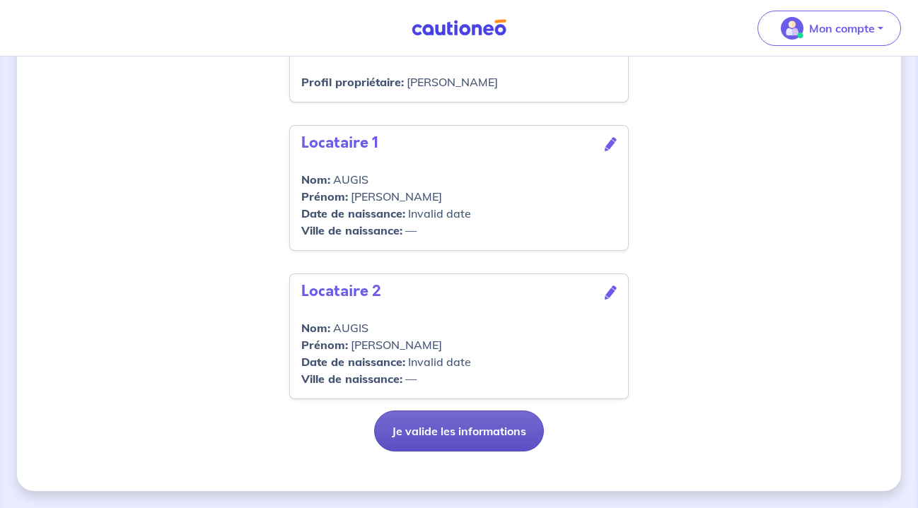
scroll to position [619, 0]
click at [499, 428] on button "Je valide les informations" at bounding box center [459, 431] width 170 height 41
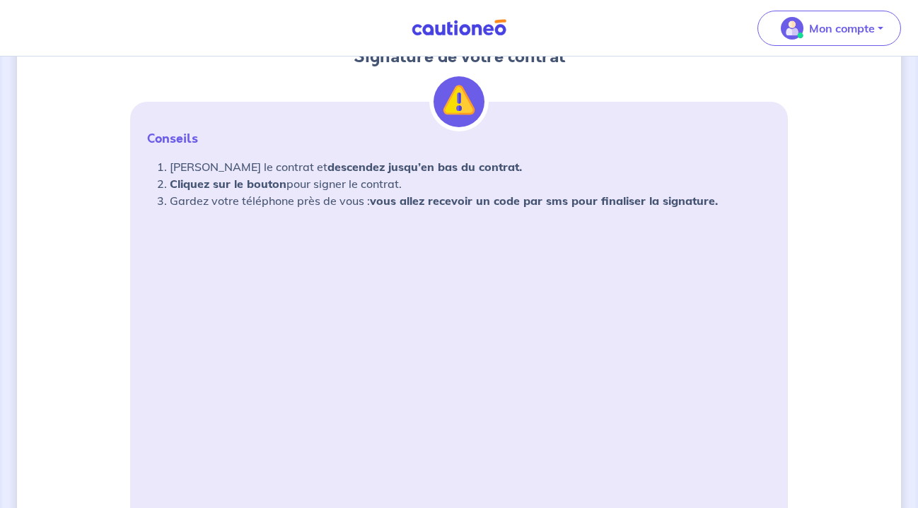
scroll to position [191, 0]
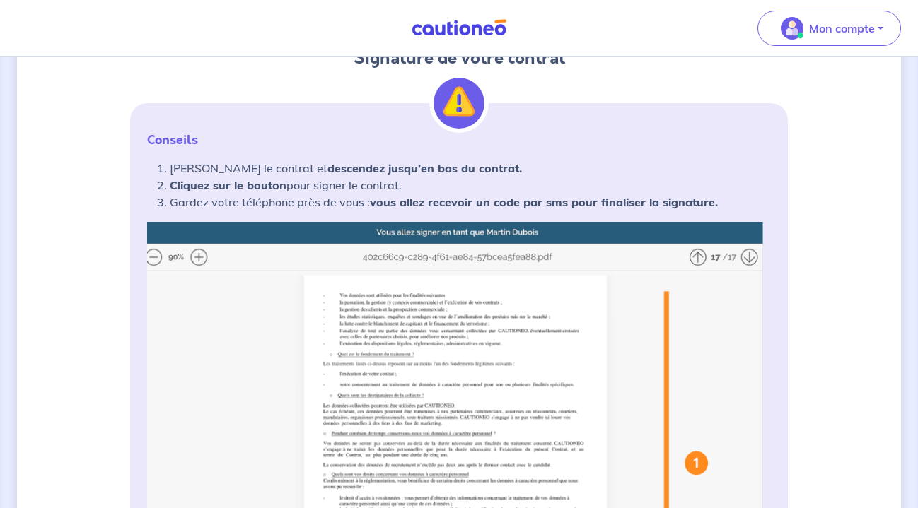
click at [200, 255] on img at bounding box center [459, 493] width 624 height 542
click at [199, 259] on img at bounding box center [459, 493] width 624 height 542
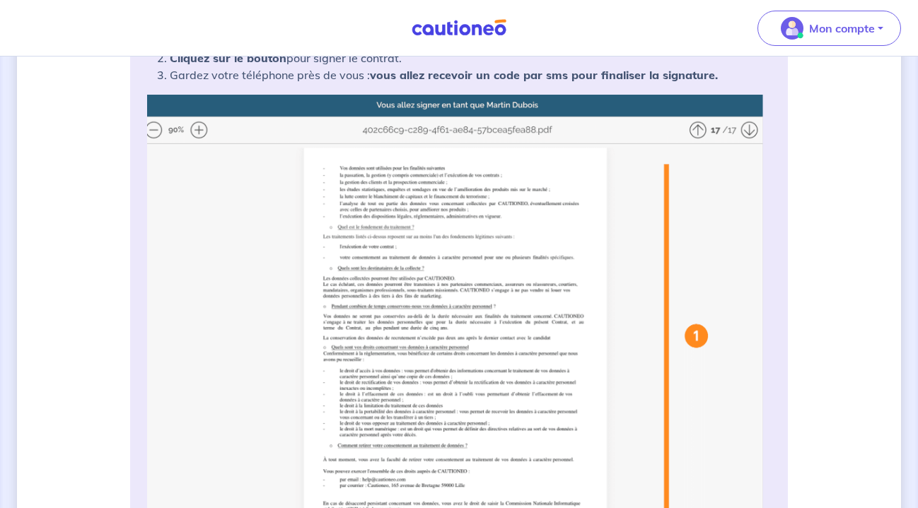
scroll to position [328, 0]
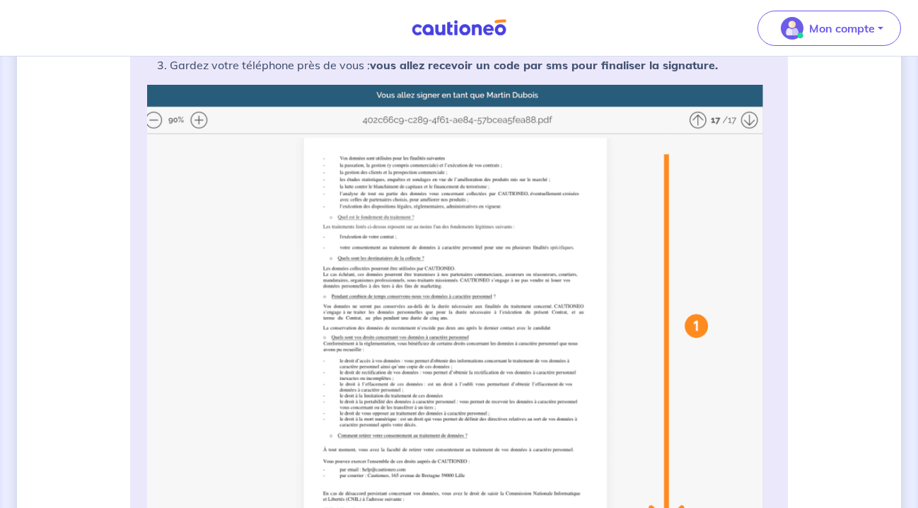
click at [151, 115] on img at bounding box center [459, 356] width 624 height 542
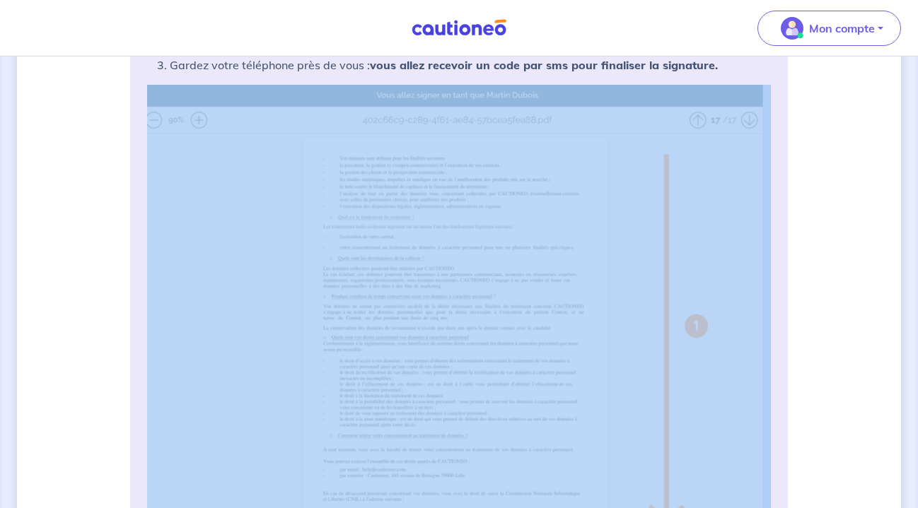
click at [151, 115] on img at bounding box center [459, 356] width 624 height 542
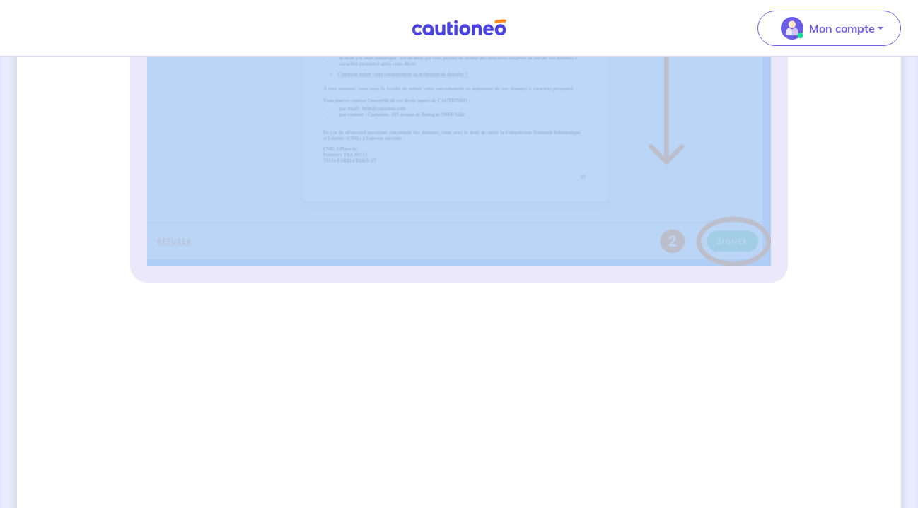
scroll to position [692, 0]
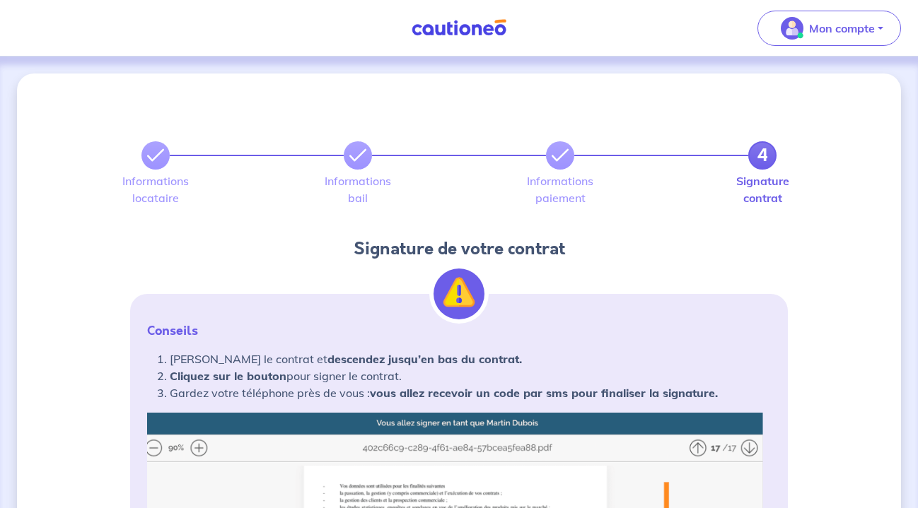
scroll to position [0, 0]
click at [370, 177] on label "Informations bail" at bounding box center [358, 189] width 28 height 28
click at [809, 32] on p "Mon compte" at bounding box center [842, 28] width 66 height 17
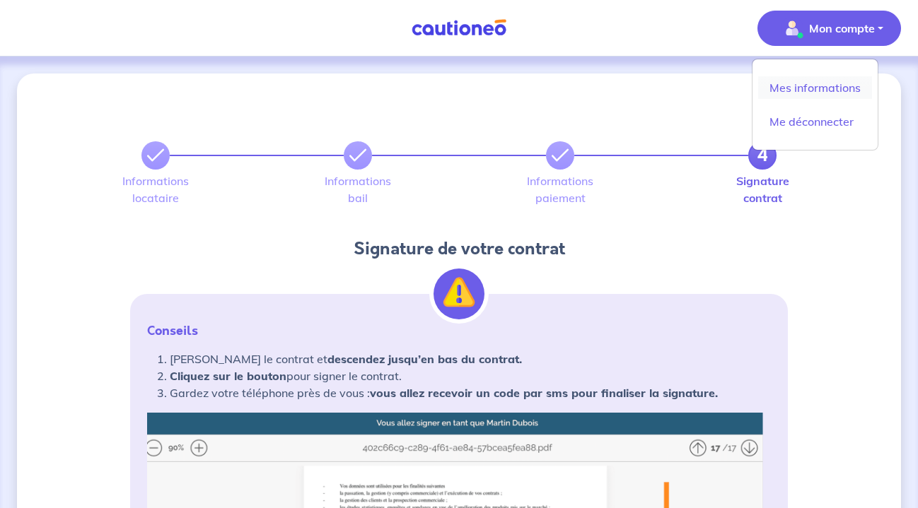
click at [827, 92] on link "Mes informations" at bounding box center [815, 87] width 114 height 23
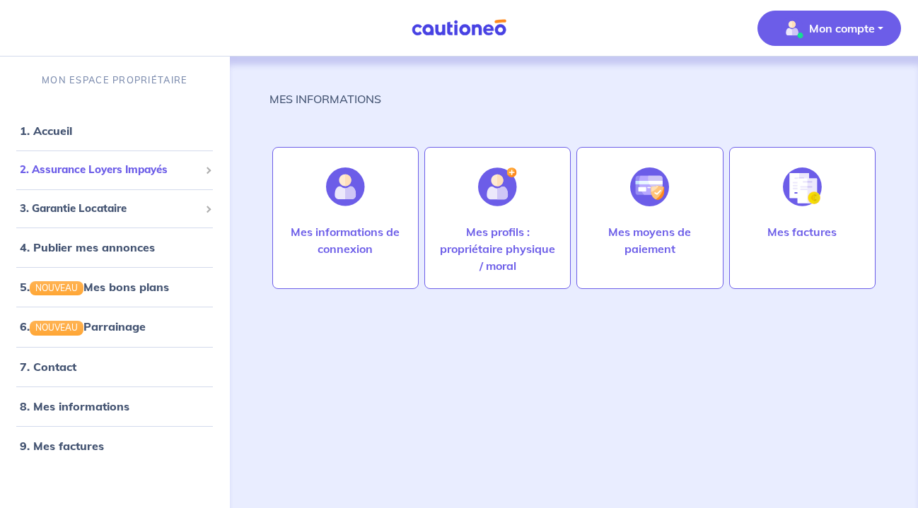
click at [127, 168] on span "2. Assurance Loyers Impayés" at bounding box center [110, 170] width 180 height 16
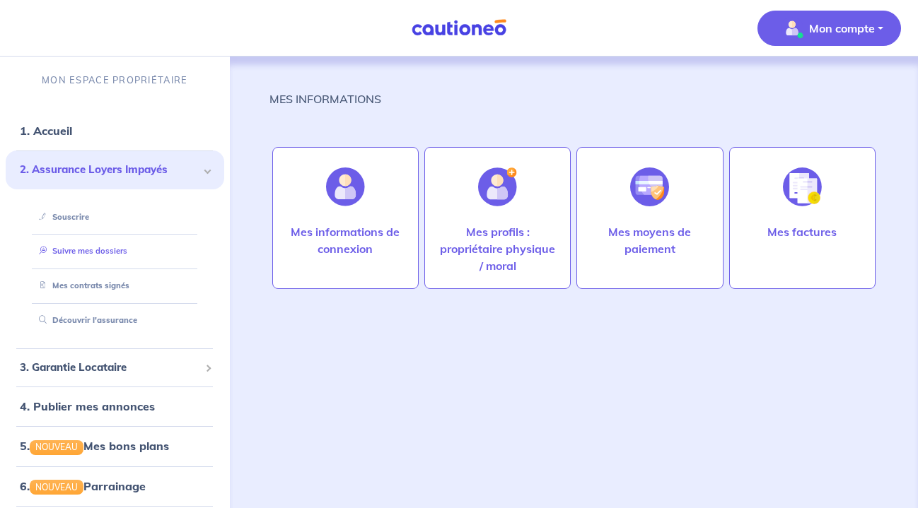
click at [119, 248] on link "Suivre mes dossiers" at bounding box center [80, 251] width 94 height 10
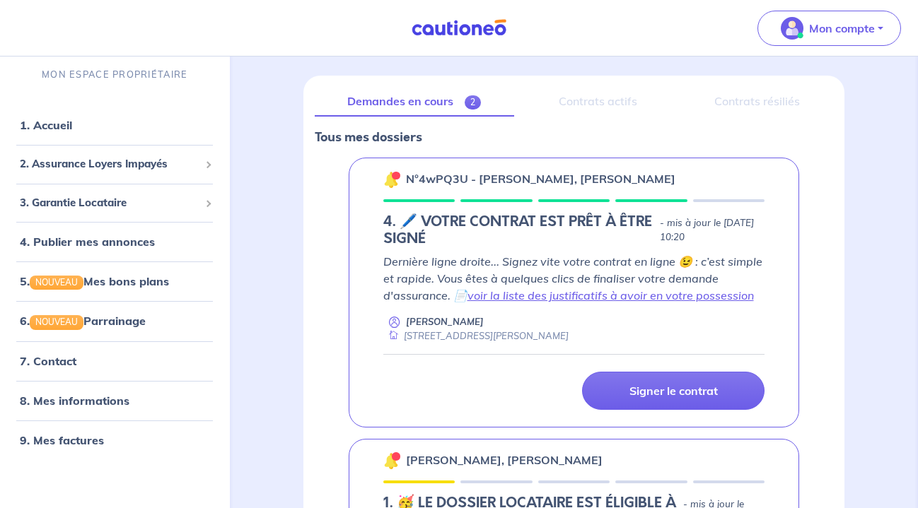
scroll to position [165, 0]
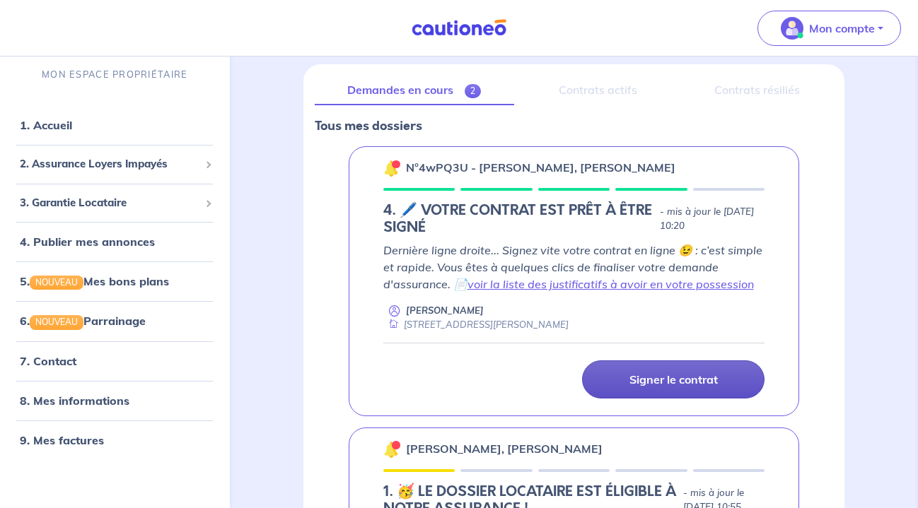
click at [631, 378] on p "Signer le contrat" at bounding box center [673, 380] width 88 height 14
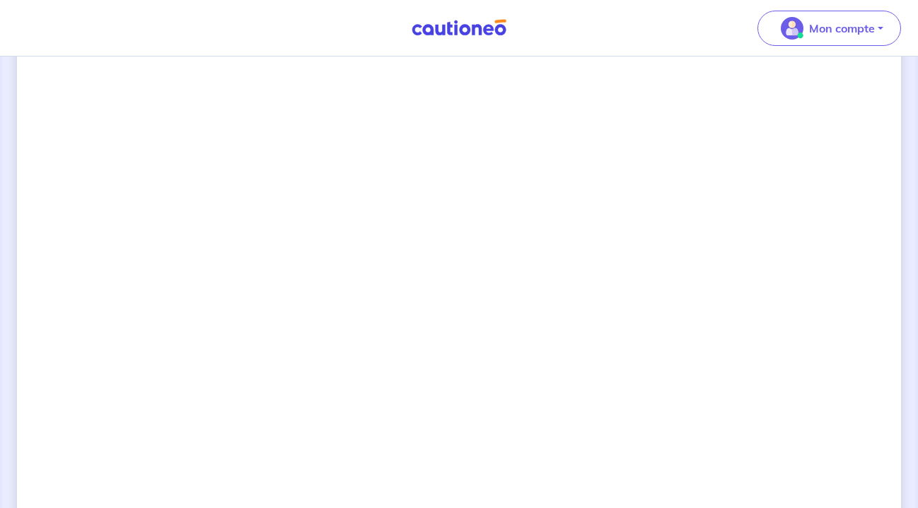
scroll to position [951, 0]
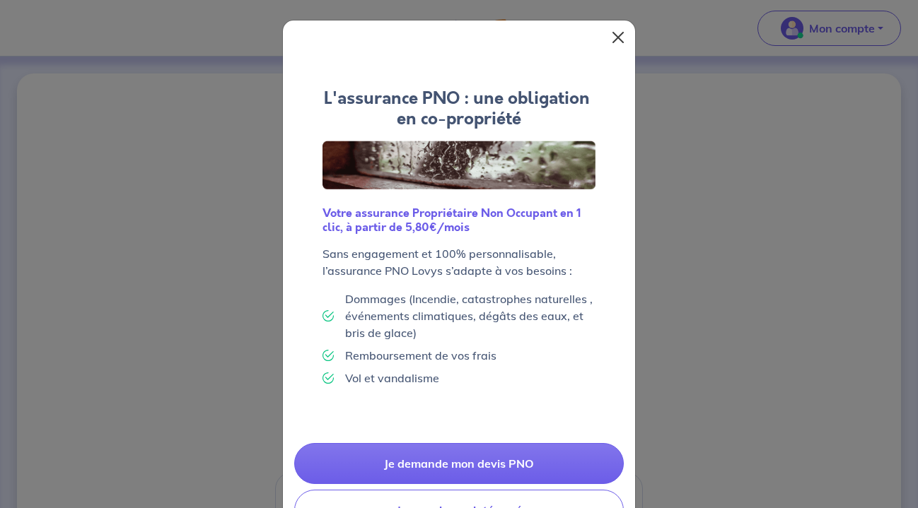
click at [622, 40] on button "Close" at bounding box center [618, 37] width 23 height 23
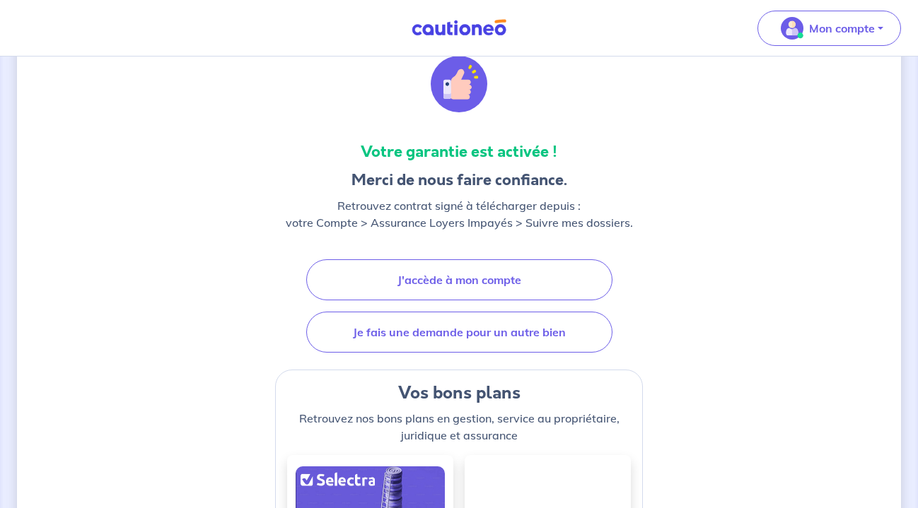
scroll to position [103, 0]
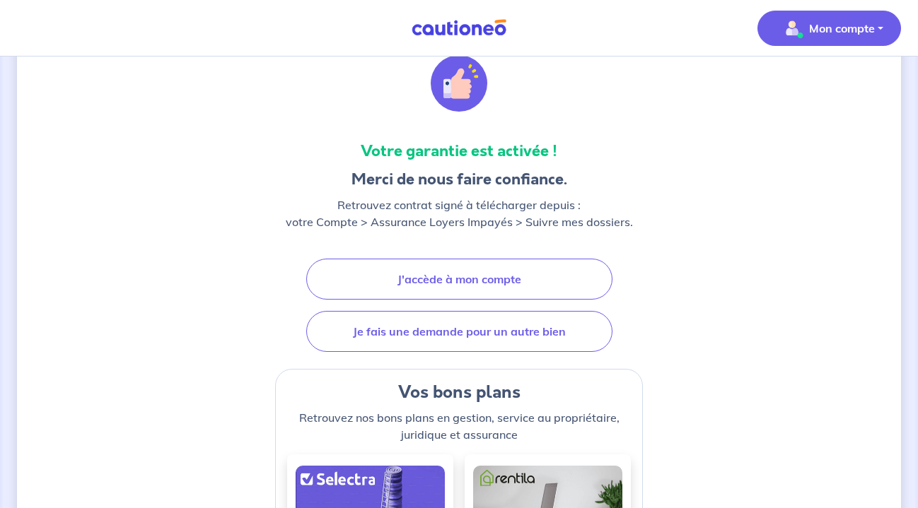
click at [822, 32] on p "Mon compte" at bounding box center [842, 28] width 66 height 17
click at [803, 85] on link "Mes informations" at bounding box center [815, 87] width 114 height 23
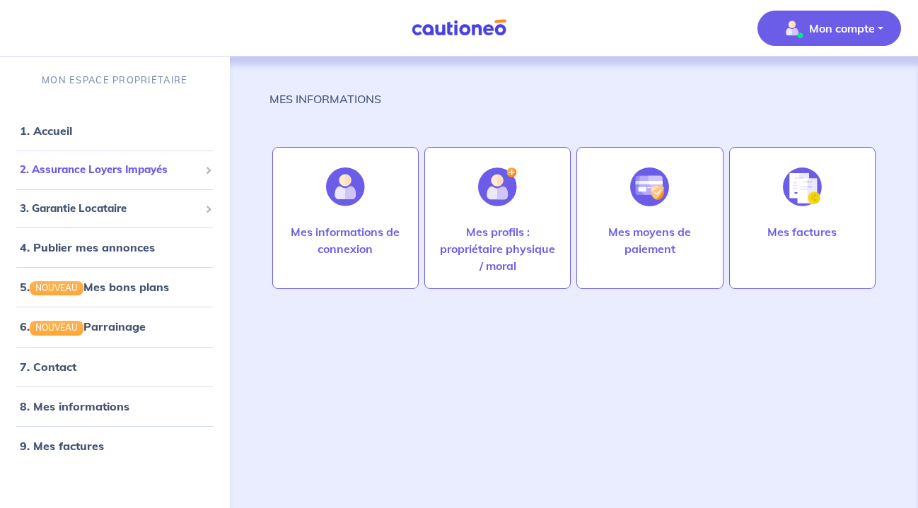
click at [88, 179] on div "2. Assurance Loyers Impayés" at bounding box center [115, 170] width 218 height 28
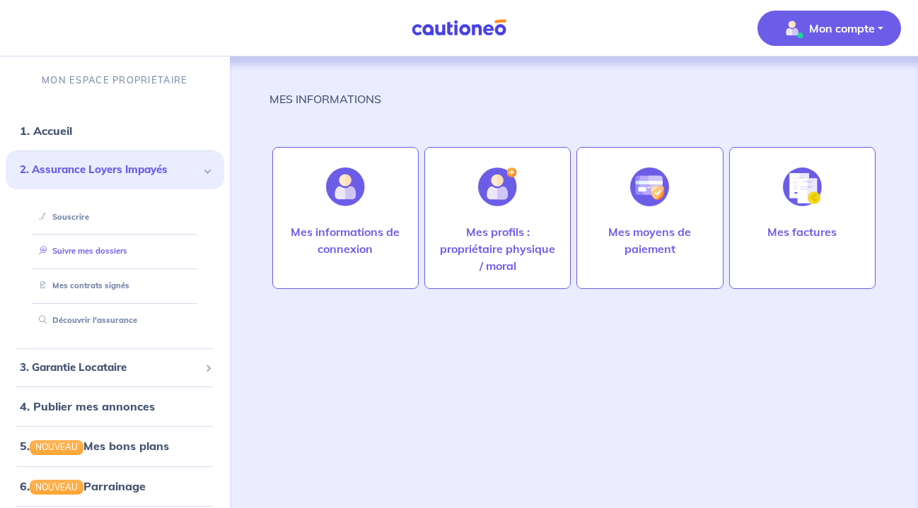
click at [108, 246] on link "Suivre mes dossiers" at bounding box center [80, 251] width 94 height 10
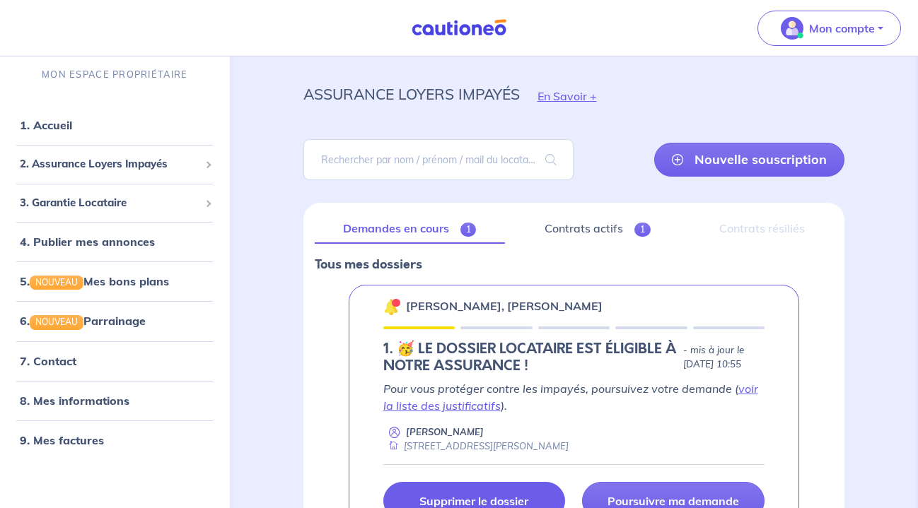
scroll to position [16, 0]
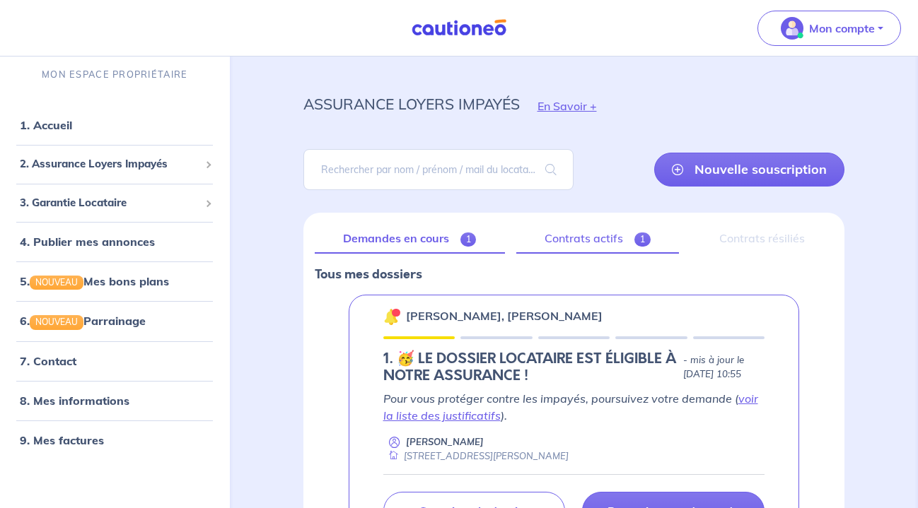
click at [573, 240] on link "Contrats actifs 1" at bounding box center [597, 239] width 163 height 30
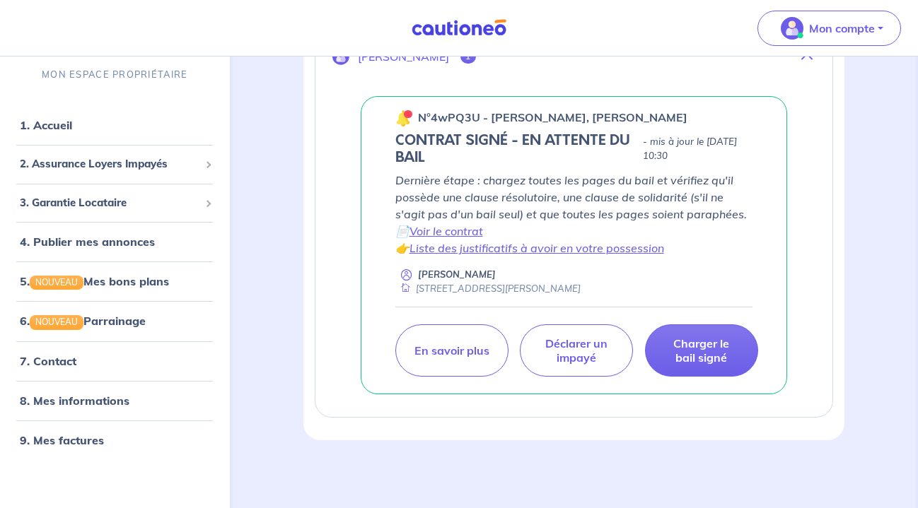
scroll to position [274, 0]
click at [706, 351] on p "Charger le bail signé" at bounding box center [702, 351] width 78 height 28
click at [719, 350] on p "Charger le bail signé" at bounding box center [702, 351] width 78 height 28
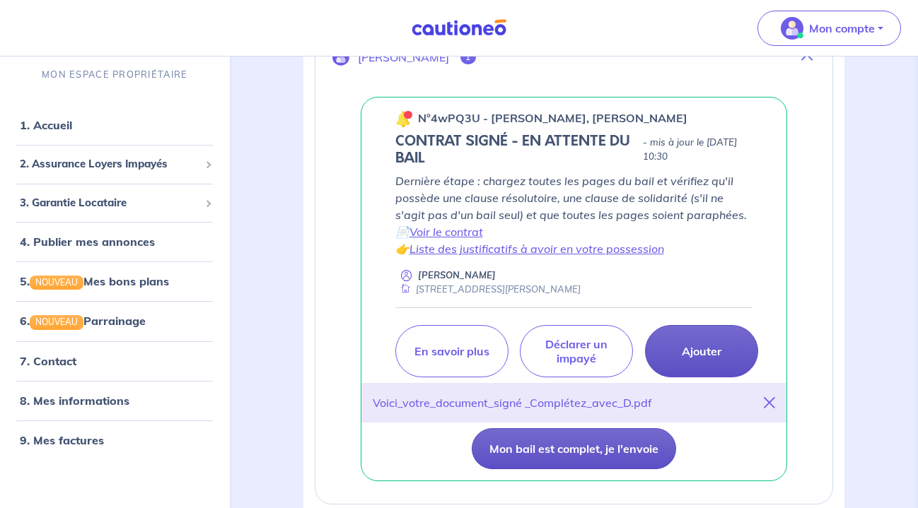
click at [583, 443] on button "Mon bail est complet, je l'envoie" at bounding box center [574, 448] width 204 height 41
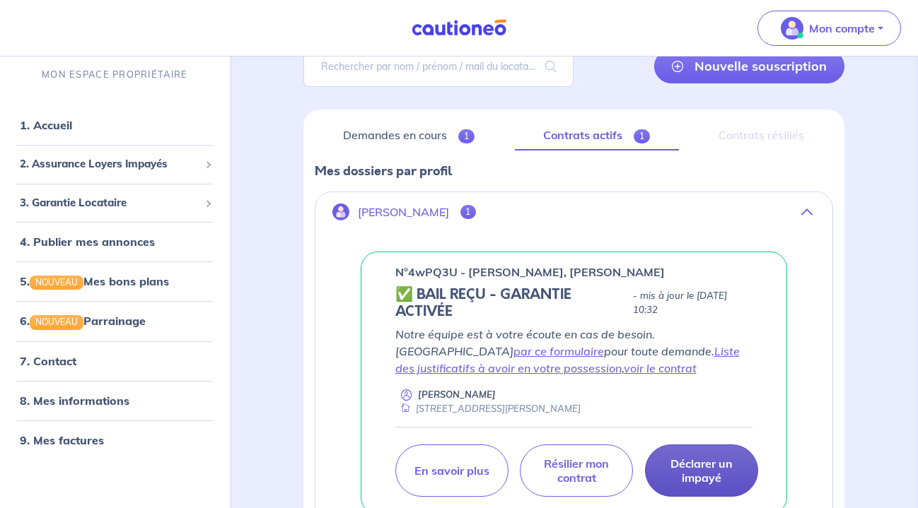
scroll to position [110, 0]
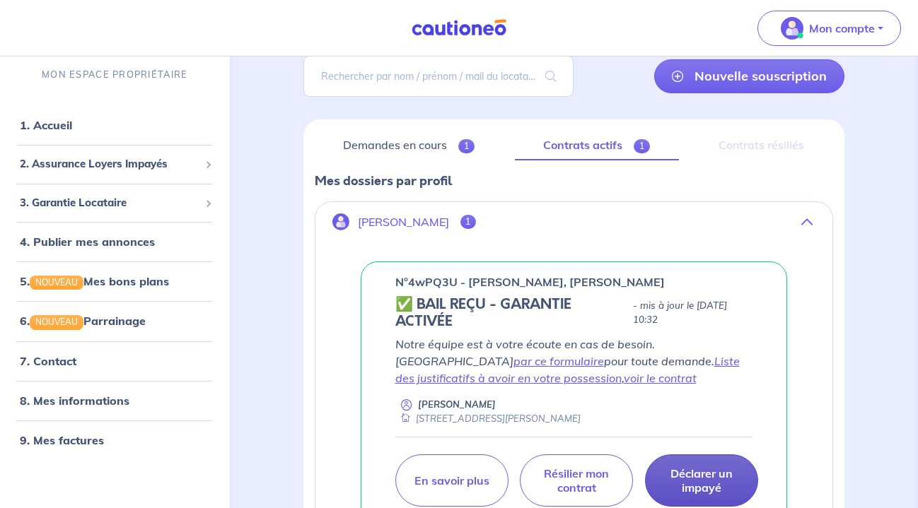
click at [414, 211] on button "[PERSON_NAME] 1" at bounding box center [574, 222] width 518 height 34
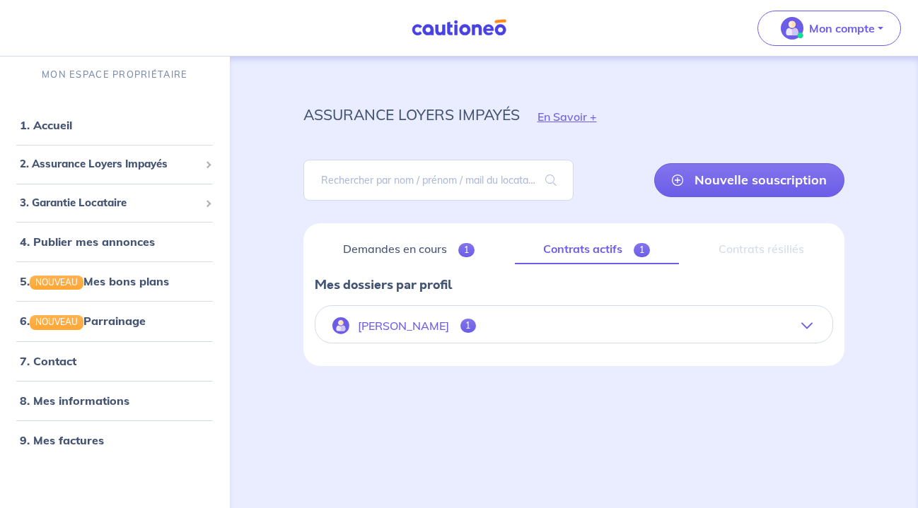
scroll to position [6, 0]
click at [530, 322] on button "[PERSON_NAME] 1" at bounding box center [574, 326] width 518 height 34
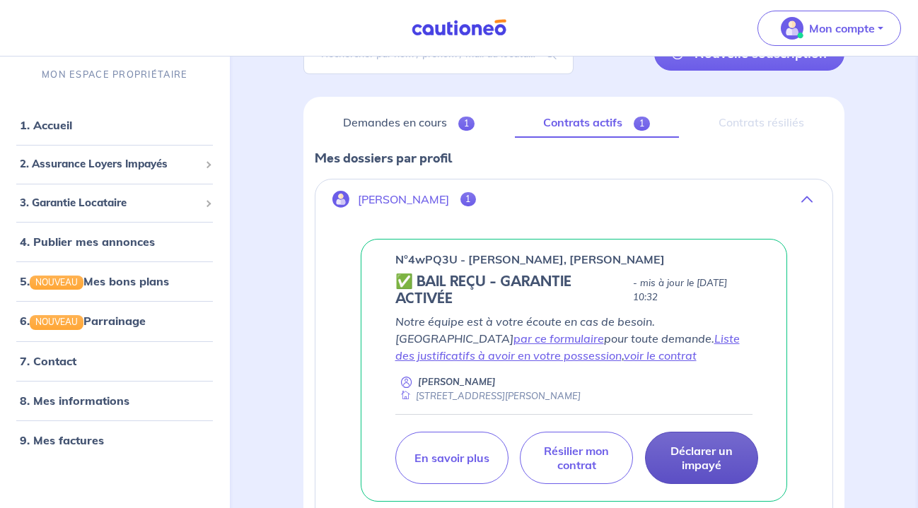
scroll to position [134, 0]
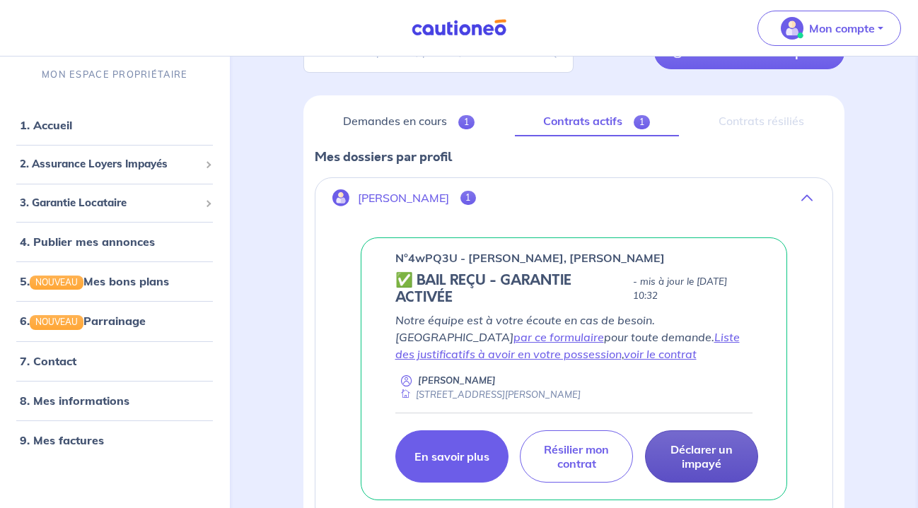
click at [455, 464] on link "En savoir plus" at bounding box center [451, 457] width 113 height 52
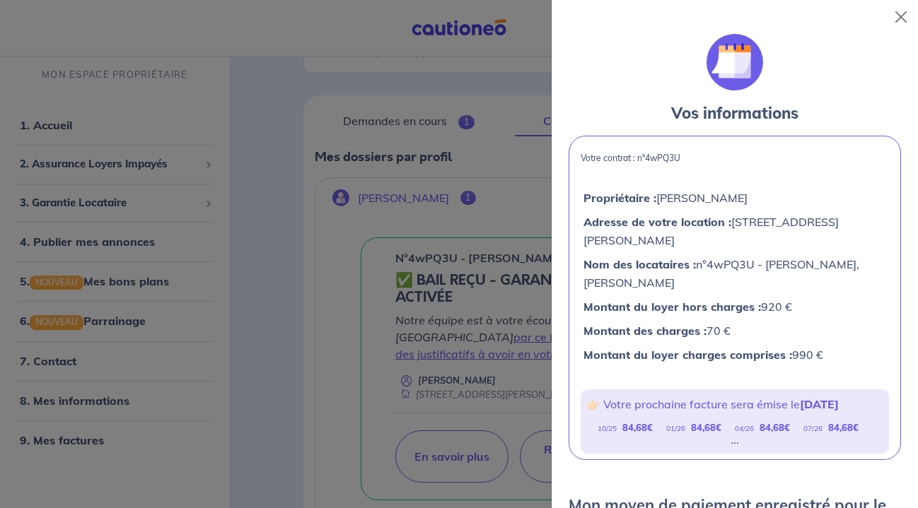
scroll to position [0, 0]
click at [906, 11] on button "Close" at bounding box center [900, 17] width 23 height 23
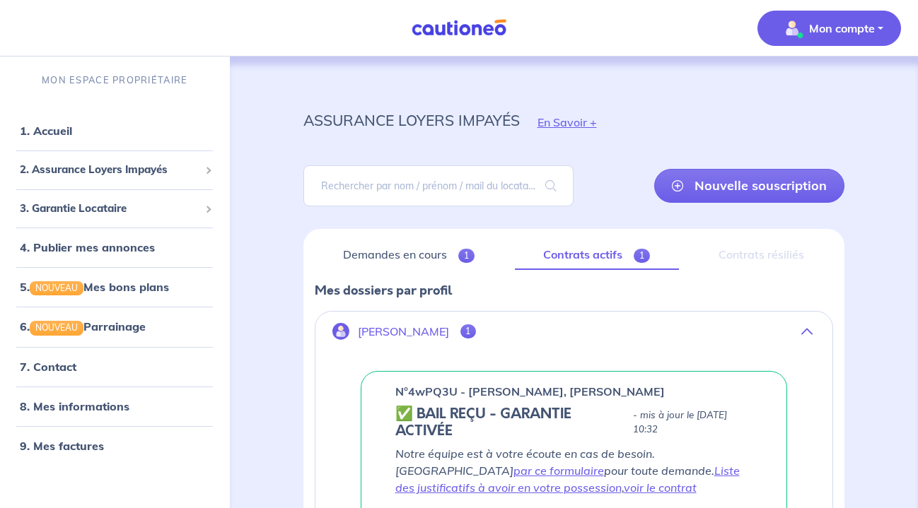
click at [834, 28] on p "Mon compte" at bounding box center [842, 28] width 66 height 17
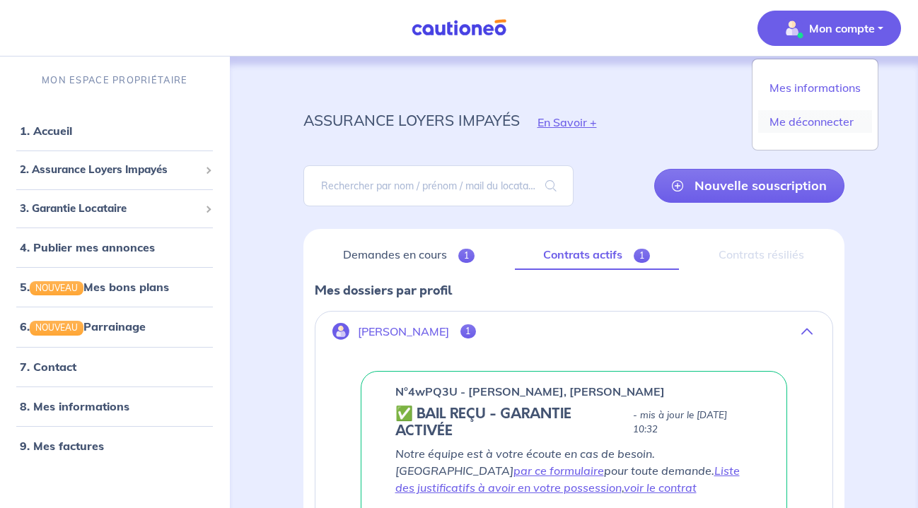
click at [813, 114] on link "Me déconnecter" at bounding box center [815, 121] width 114 height 23
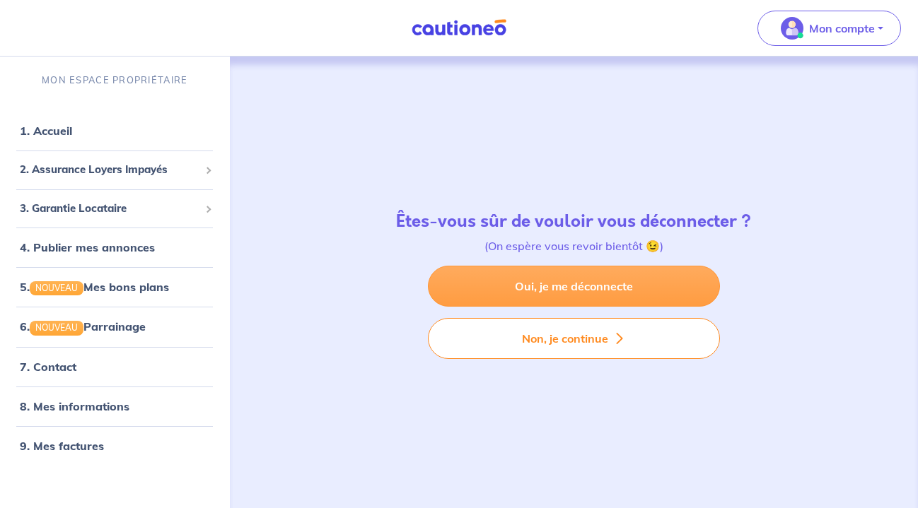
click at [540, 285] on link "Oui, je me déconnecte" at bounding box center [574, 286] width 292 height 41
